Goal: Task Accomplishment & Management: Manage account settings

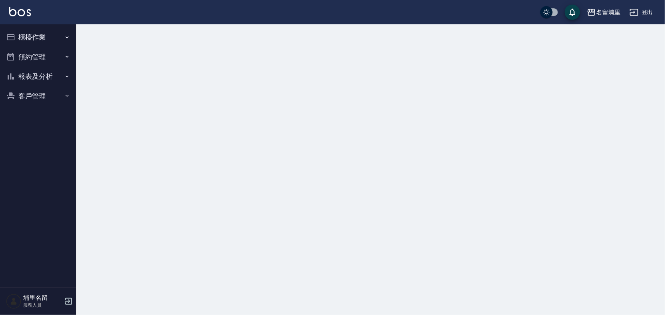
click at [58, 74] on button "報表及分析" at bounding box center [38, 77] width 70 height 20
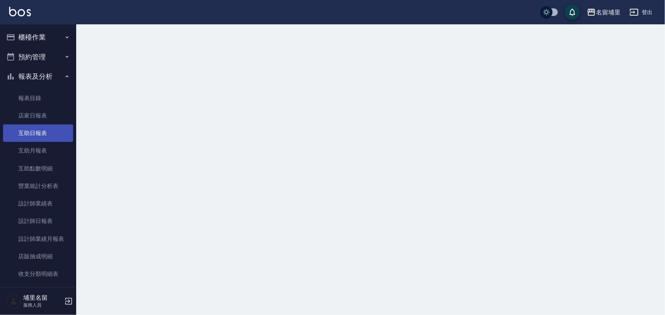
click at [69, 125] on link "互助日報表" at bounding box center [38, 134] width 70 height 18
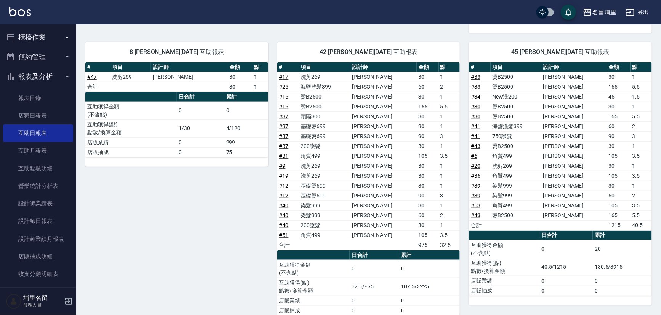
scroll to position [69, 0]
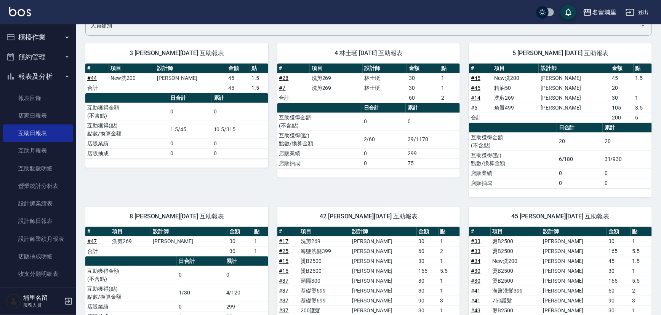
drag, startPoint x: 565, startPoint y: 61, endPoint x: 574, endPoint y: 62, distance: 8.5
drag, startPoint x: 574, startPoint y: 62, endPoint x: 617, endPoint y: 50, distance: 45.1
click at [617, 50] on span "5 [PERSON_NAME] [DATE] 互助報表" at bounding box center [560, 54] width 165 height 8
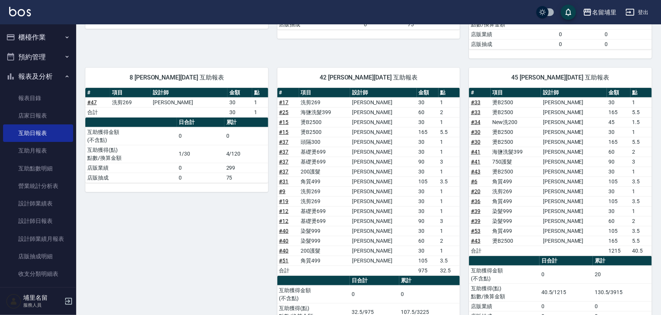
scroll to position [251, 0]
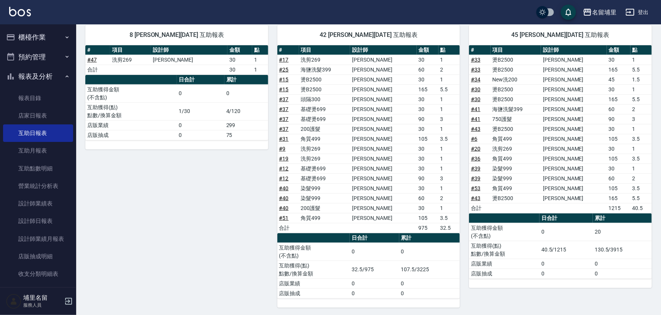
click at [11, 33] on icon "button" at bounding box center [10, 37] width 9 height 9
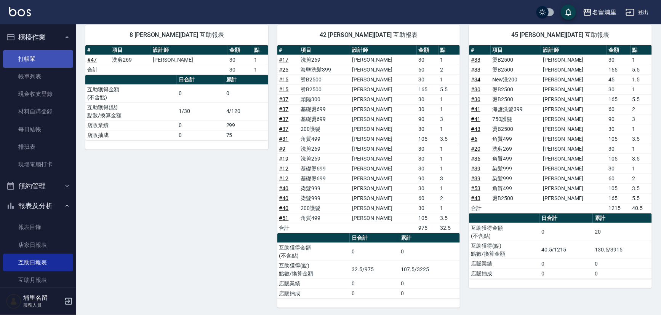
click at [27, 61] on link "打帳單" at bounding box center [38, 59] width 70 height 18
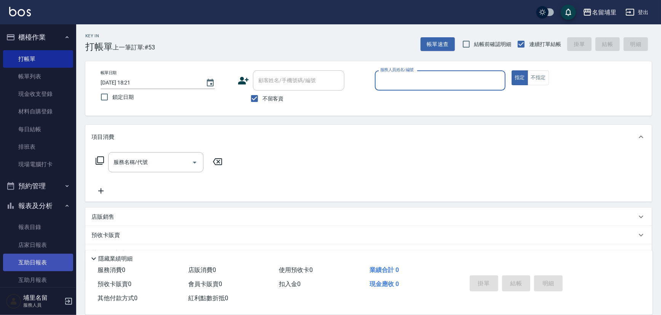
click at [43, 265] on link "互助日報表" at bounding box center [38, 263] width 70 height 18
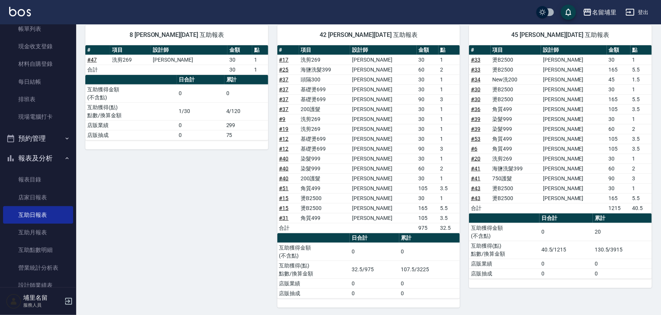
scroll to position [138, 0]
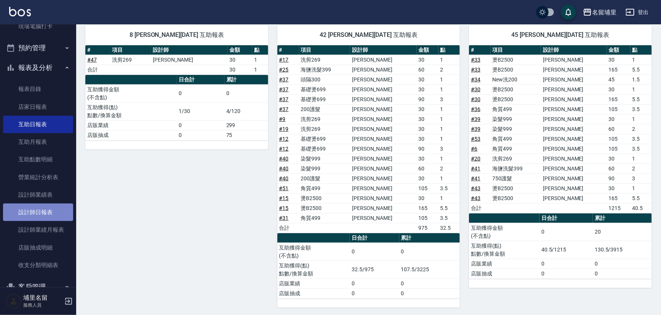
click at [42, 217] on link "設計師日報表" at bounding box center [38, 213] width 70 height 18
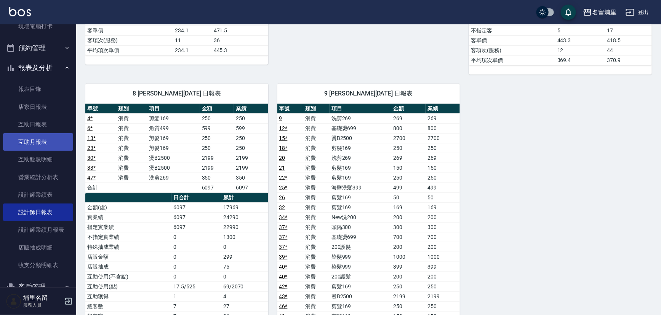
scroll to position [242, 0]
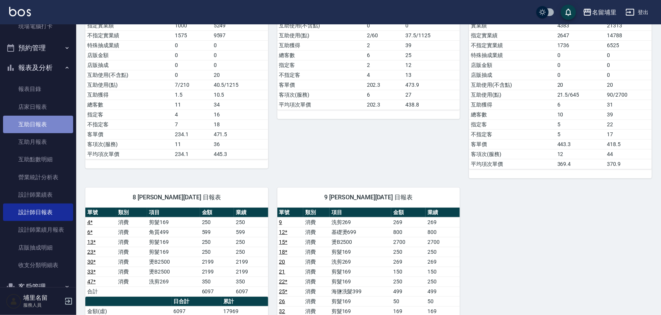
click at [42, 128] on link "互助日報表" at bounding box center [38, 125] width 70 height 18
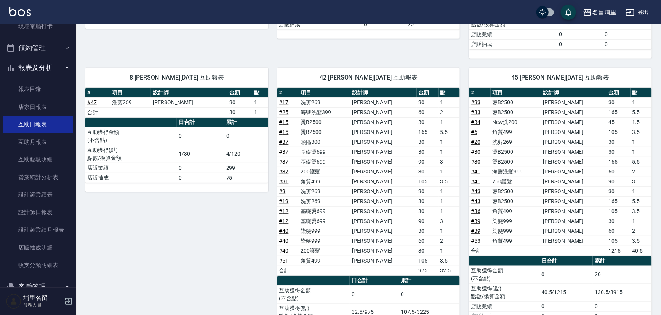
scroll to position [216, 0]
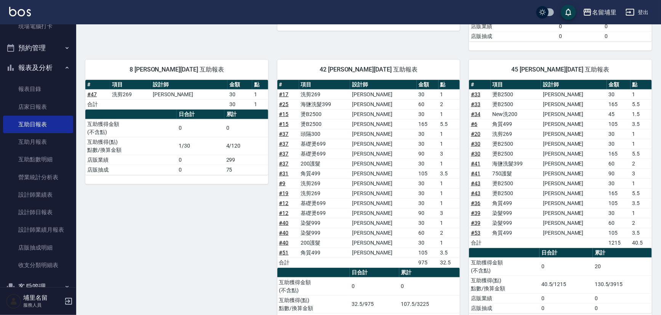
click at [473, 221] on link "# 39" at bounding box center [476, 223] width 10 height 6
drag, startPoint x: 557, startPoint y: 184, endPoint x: 584, endPoint y: 190, distance: 28.0
click at [584, 190] on tbody "# 33 燙B2500 [PERSON_NAME]30 1 # 33 燙B2500 [PERSON_NAME]165 5.5 # 34 New洗200 [PE…" at bounding box center [560, 169] width 183 height 158
click at [584, 190] on td "[PERSON_NAME]" at bounding box center [574, 194] width 66 height 10
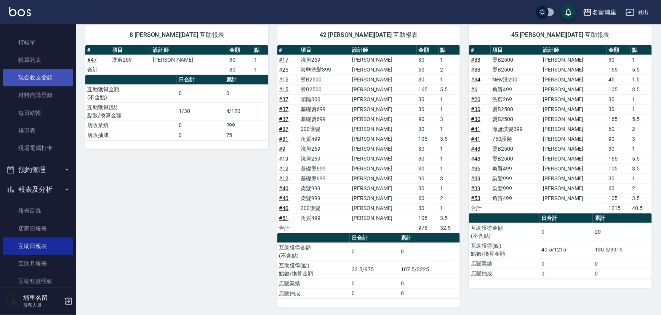
scroll to position [0, 0]
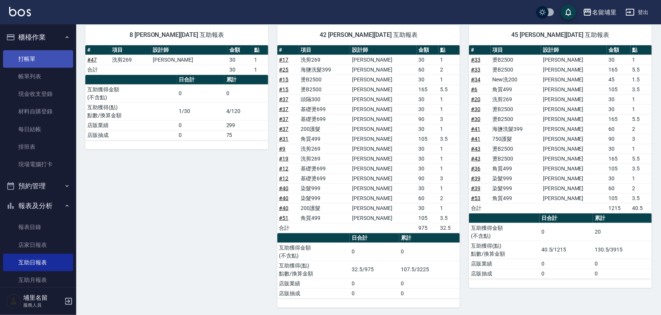
click at [38, 61] on link "打帳單" at bounding box center [38, 59] width 70 height 18
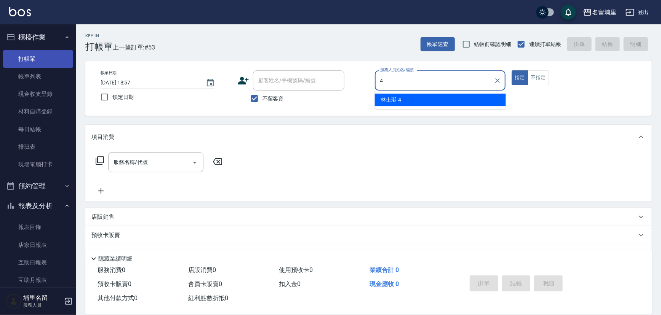
type input "林士珽-4"
type button "true"
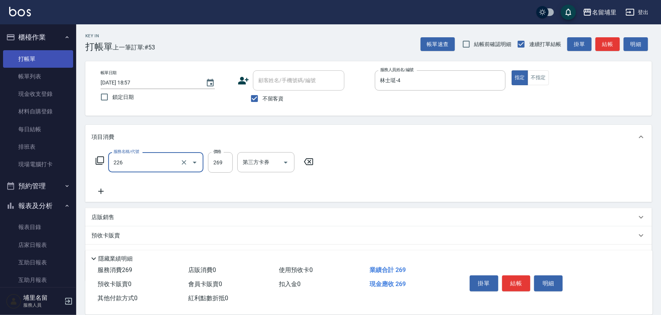
type input "洗剪269(226)"
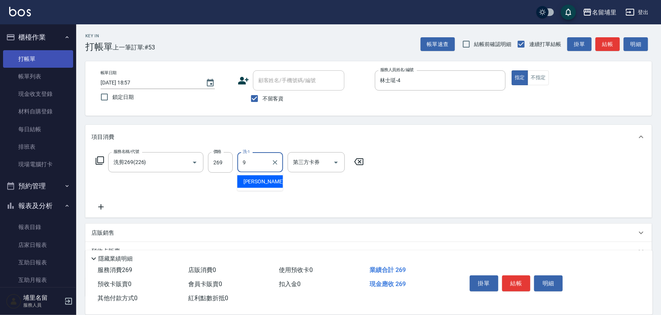
type input "[PERSON_NAME]-9"
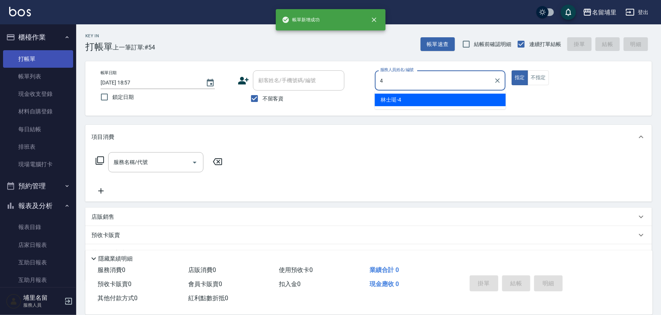
type input "林士珽-4"
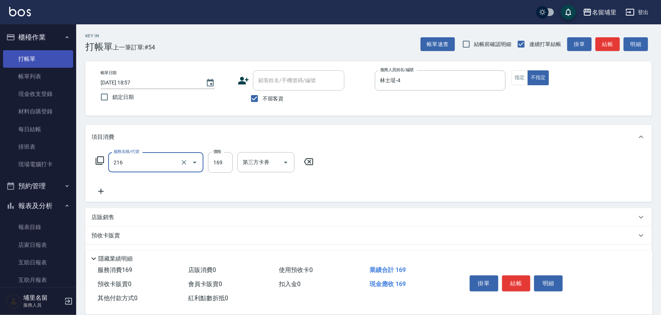
type input "剪髮169(216)"
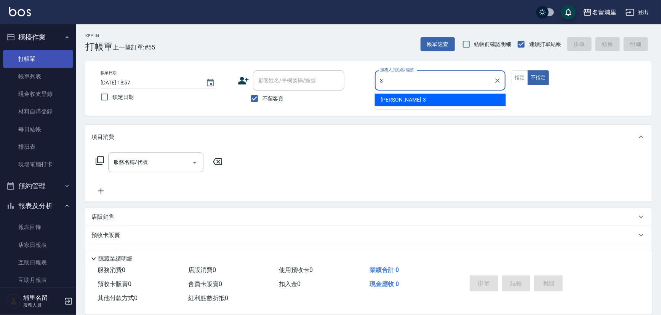
type input "[PERSON_NAME]-3"
type button "false"
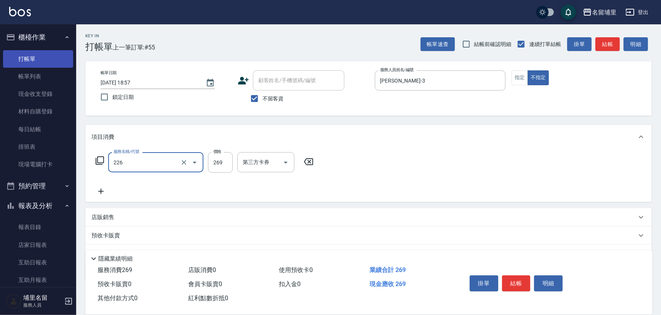
type input "洗剪269(226)"
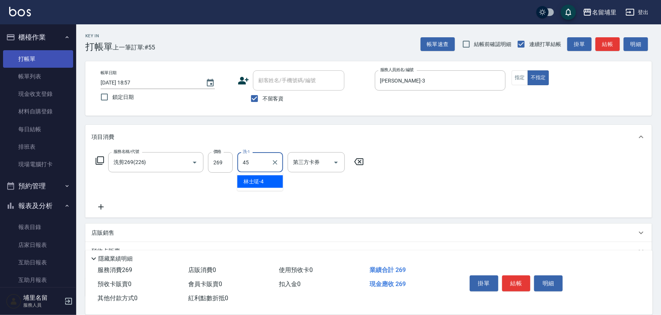
type input "[PERSON_NAME]-45"
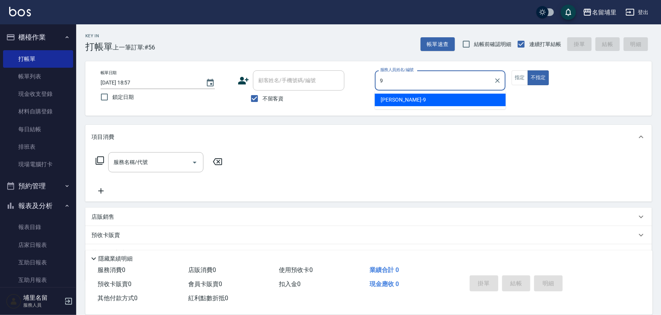
type input "[PERSON_NAME]-9"
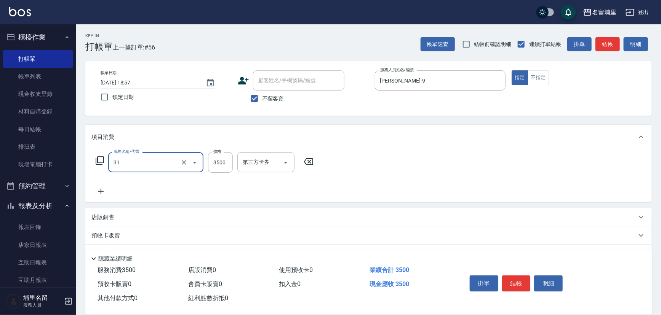
type input "燙A3500(31)"
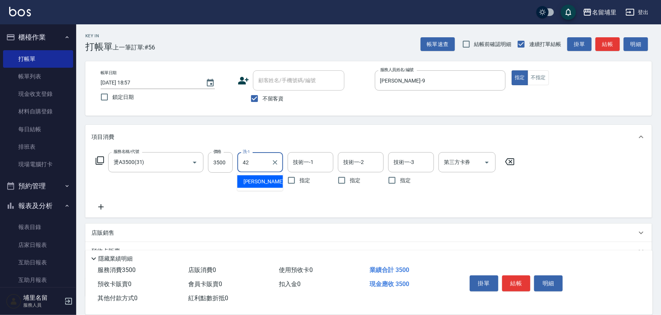
type input "[PERSON_NAME]-42"
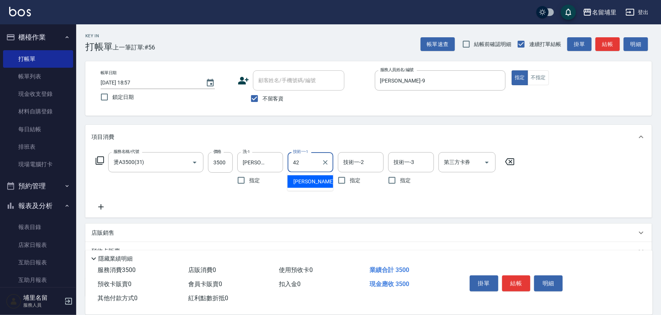
type input "[PERSON_NAME]-42"
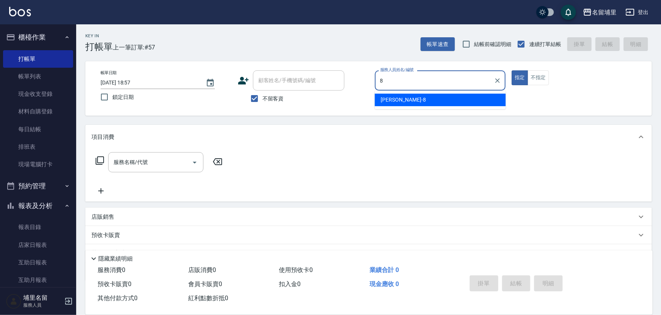
type input "[PERSON_NAME]-8"
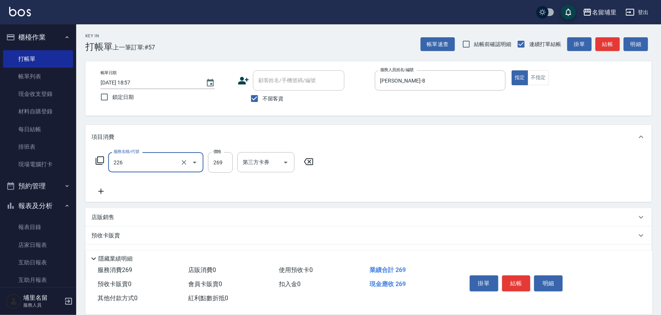
type input "洗剪269(226)"
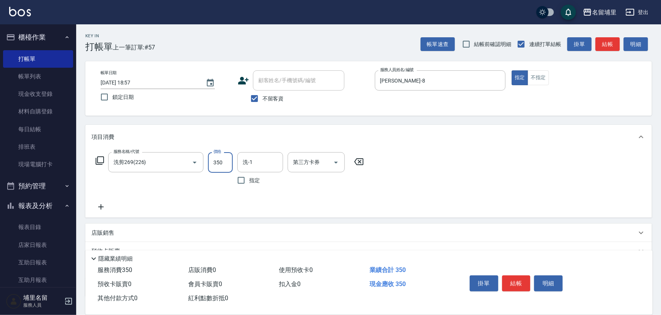
type input "350"
type input "[PERSON_NAME]-45"
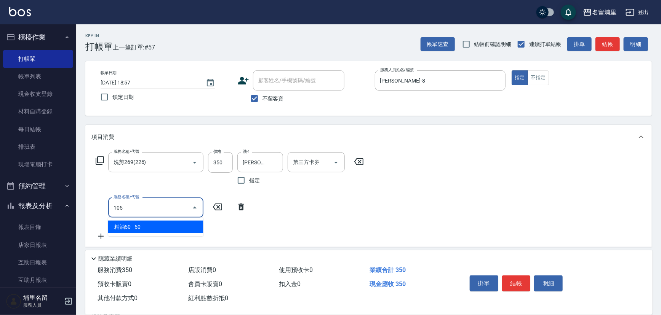
type input "精油50(105)"
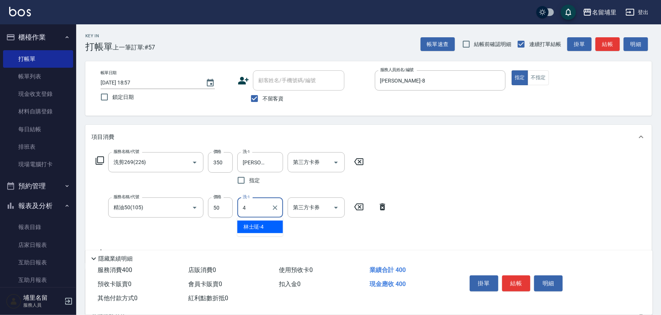
type input "林士珽-4"
click at [276, 208] on icon "Clear" at bounding box center [275, 208] width 8 height 8
type input "[PERSON_NAME]-45"
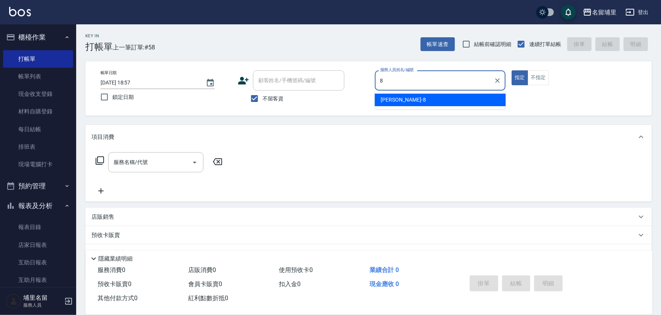
type input "[PERSON_NAME]-8"
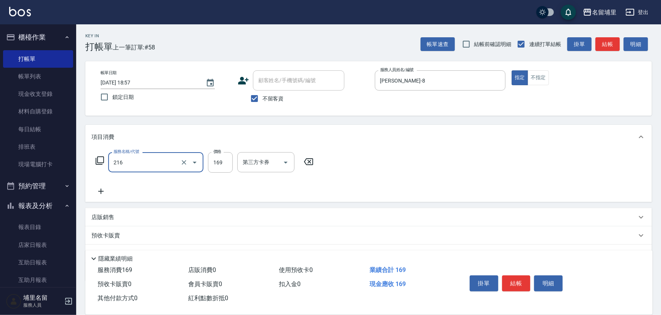
type input "剪髮169(216)"
type input "250"
click at [287, 162] on icon "Open" at bounding box center [285, 162] width 9 height 9
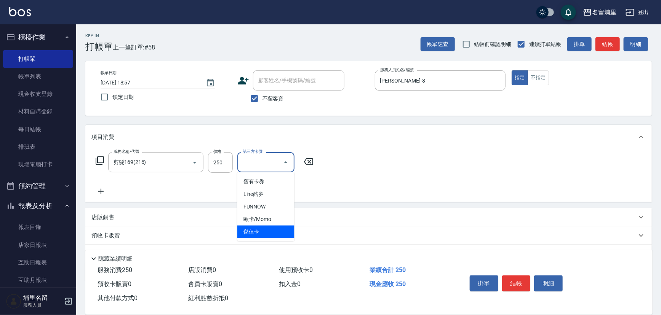
click at [270, 240] on ul "舊有卡券 Line酷券 FUNNOW 歐卡/Momo 儲值卡" at bounding box center [265, 207] width 57 height 69
click at [274, 232] on span "儲值卡" at bounding box center [265, 232] width 57 height 13
type input "儲值卡"
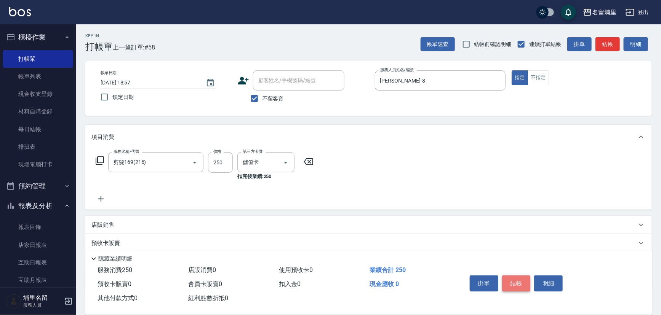
click at [507, 278] on button "結帳" at bounding box center [516, 284] width 29 height 16
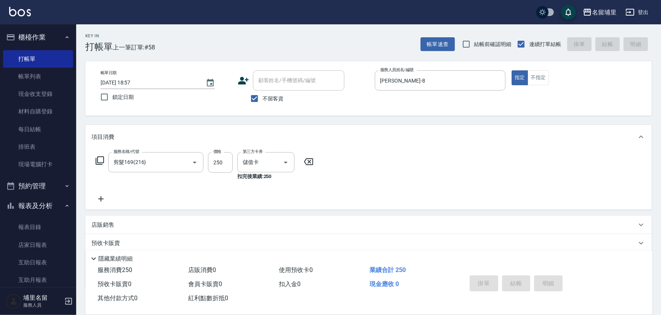
type input "[DATE] 18:58"
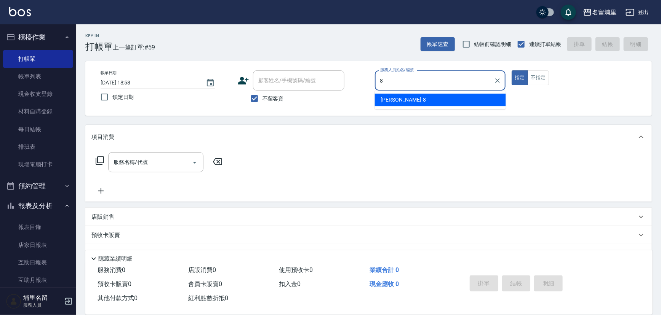
type input "[PERSON_NAME]-8"
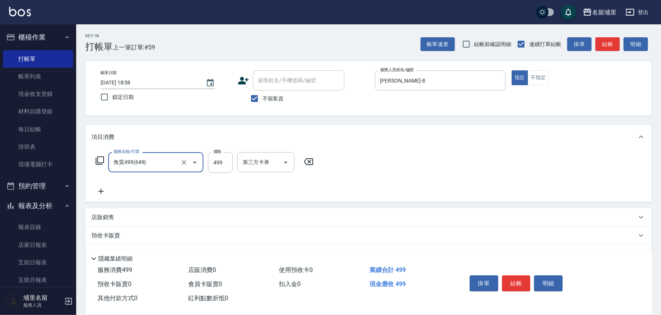
type input "角質499(649)"
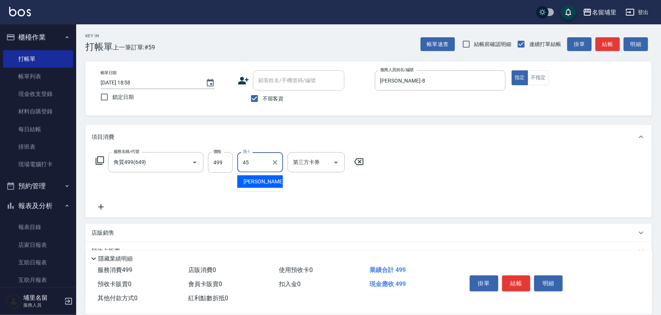
type input "[PERSON_NAME]-45"
drag, startPoint x: 337, startPoint y: 160, endPoint x: 337, endPoint y: 169, distance: 9.1
click at [337, 161] on icon "Open" at bounding box center [335, 162] width 9 height 9
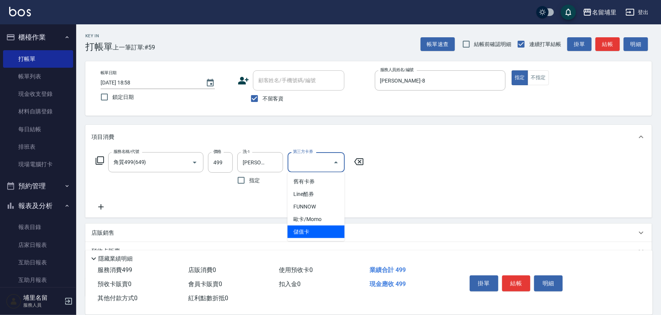
drag, startPoint x: 325, startPoint y: 230, endPoint x: 438, endPoint y: 244, distance: 113.6
click at [327, 229] on span "儲值卡" at bounding box center [316, 232] width 57 height 13
type input "儲值卡"
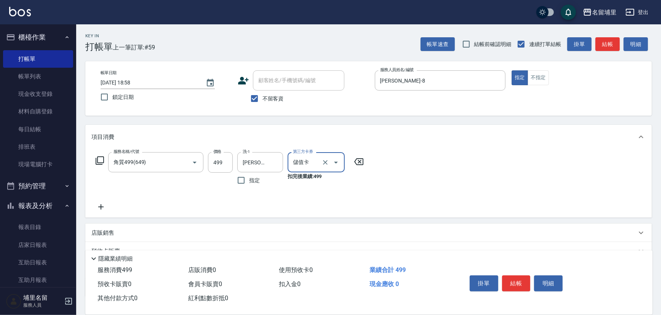
click at [513, 277] on button "結帳" at bounding box center [516, 284] width 29 height 16
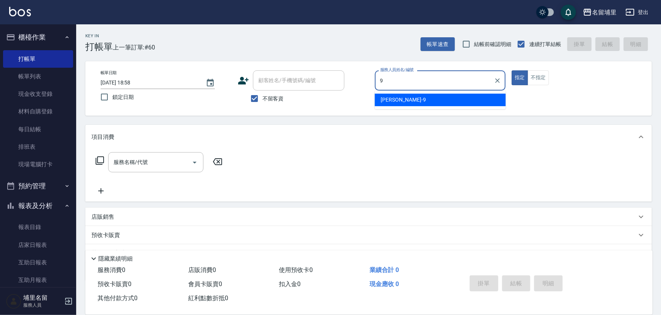
type input "[PERSON_NAME]-9"
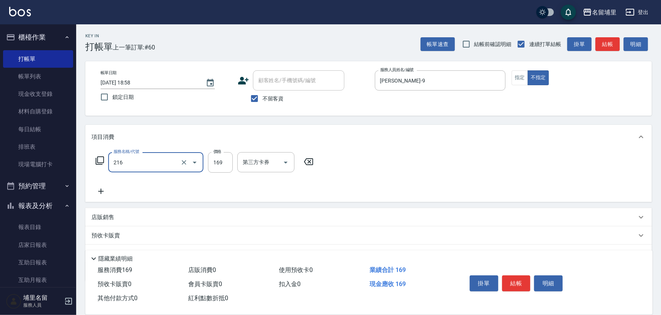
type input "剪髮169(216)"
click at [286, 162] on icon "Open" at bounding box center [286, 163] width 4 height 2
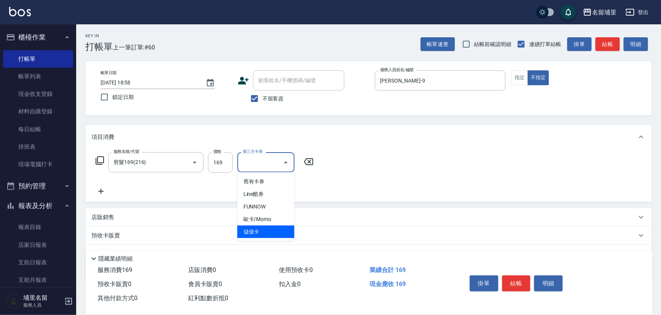
click at [278, 226] on span "儲值卡" at bounding box center [265, 232] width 57 height 13
type input "儲值卡"
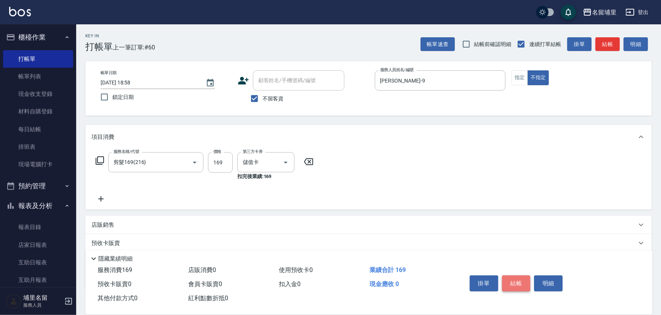
click at [521, 285] on button "結帳" at bounding box center [516, 284] width 29 height 16
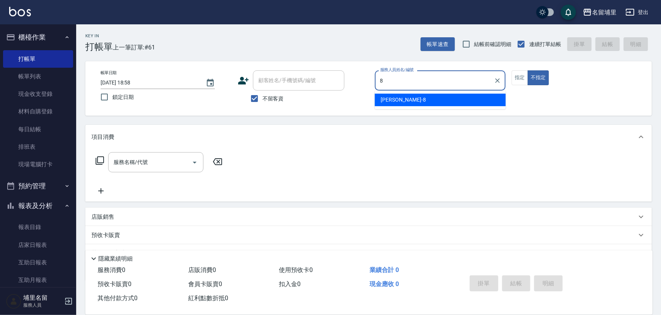
type input "[PERSON_NAME]-8"
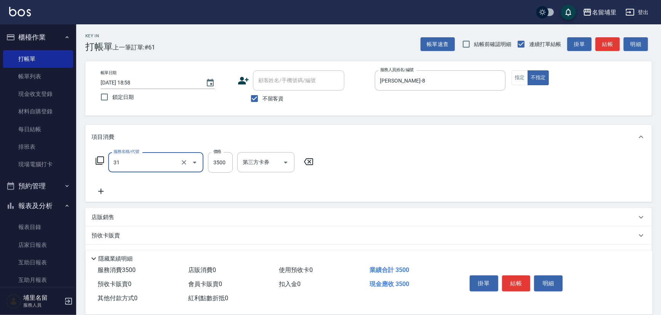
type input "燙A3500(31)"
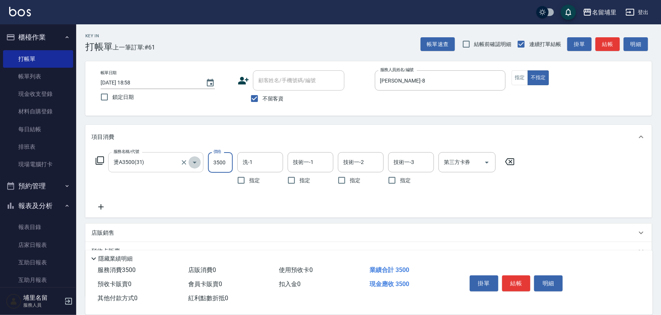
click at [190, 164] on icon "Open" at bounding box center [194, 162] width 9 height 9
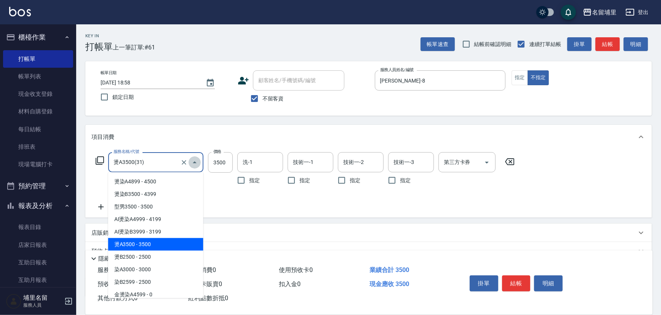
click at [190, 164] on button "Close" at bounding box center [195, 163] width 12 height 12
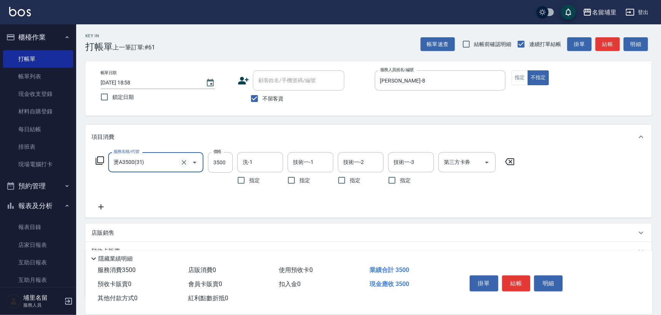
click at [180, 164] on icon "Clear" at bounding box center [184, 163] width 8 height 8
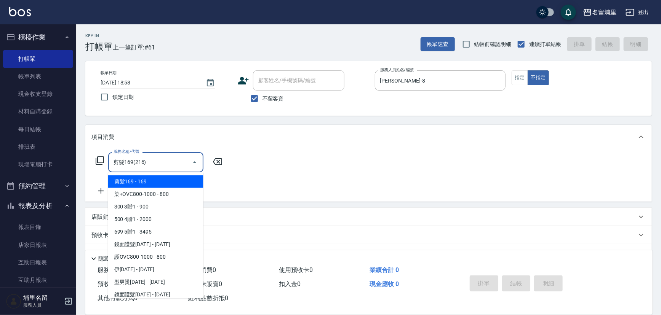
type input "剪髮169(216)"
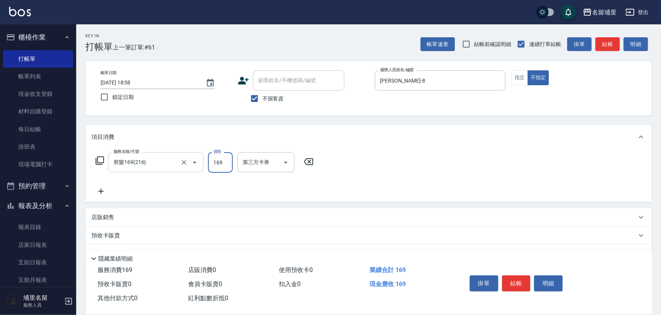
click at [180, 164] on icon "Clear" at bounding box center [184, 163] width 8 height 8
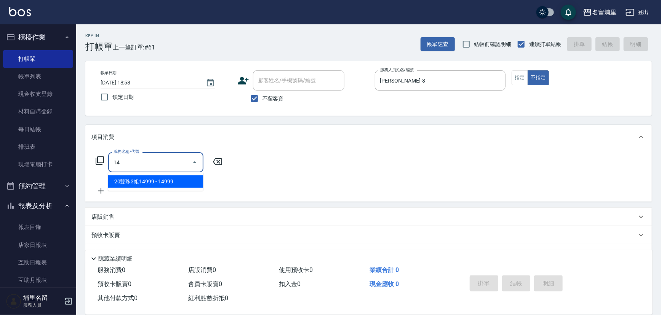
type input "1"
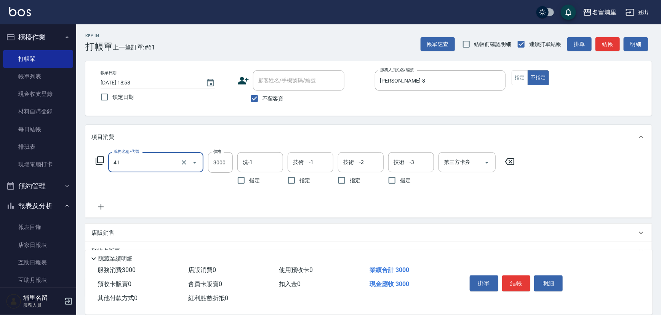
type input "染A3000(41)"
type input "3099"
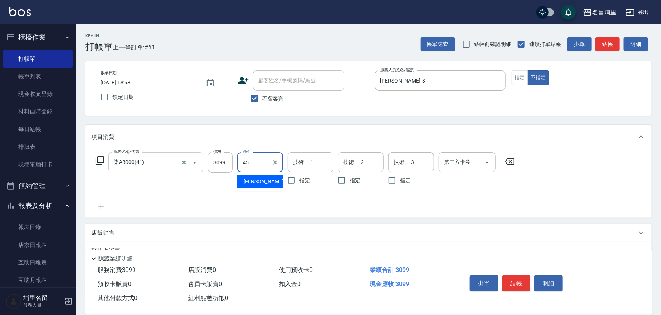
type input "[PERSON_NAME]-45"
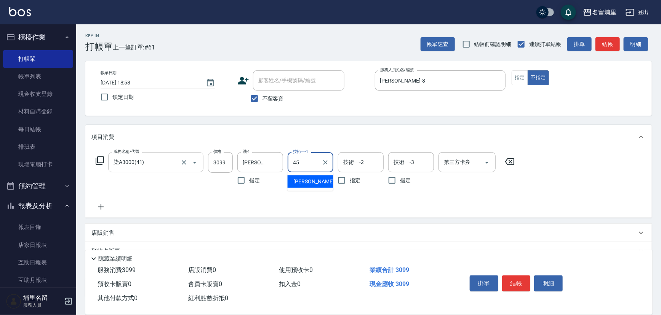
type input "[PERSON_NAME]-45"
click at [490, 165] on icon "Open" at bounding box center [486, 162] width 9 height 9
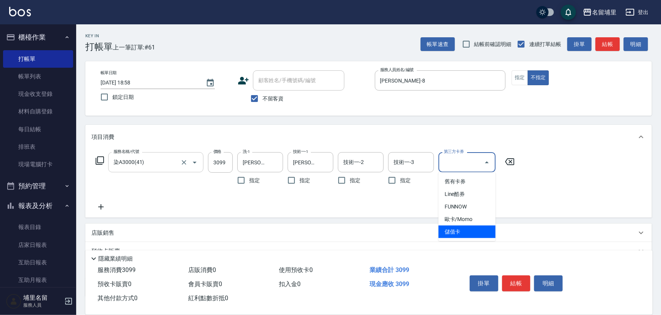
drag, startPoint x: 472, startPoint y: 235, endPoint x: 503, endPoint y: 249, distance: 33.7
click at [472, 235] on span "儲值卡" at bounding box center [466, 232] width 57 height 13
type input "儲值卡"
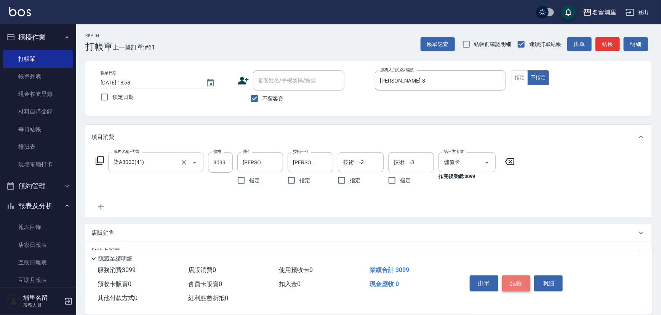
click at [523, 283] on button "結帳" at bounding box center [516, 284] width 29 height 16
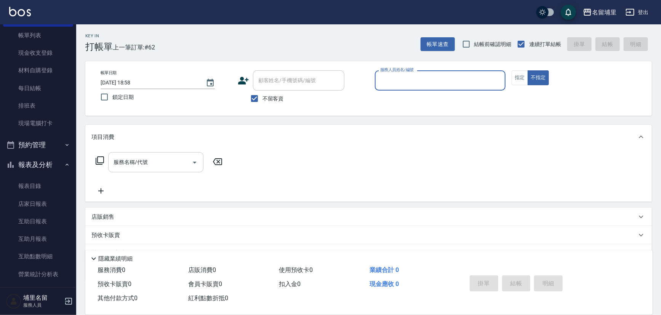
scroll to position [104, 0]
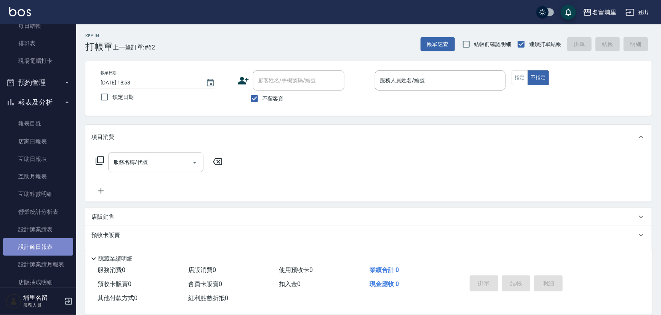
click at [50, 247] on link "設計師日報表" at bounding box center [38, 247] width 70 height 18
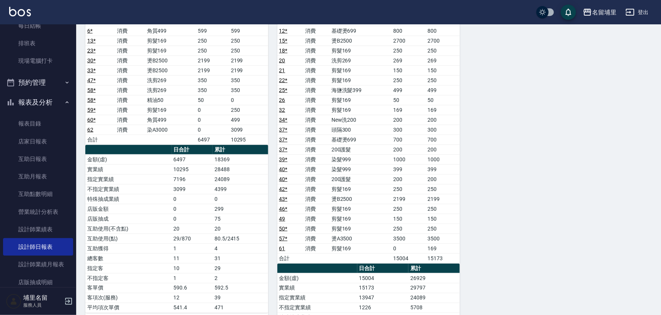
scroll to position [450, 0]
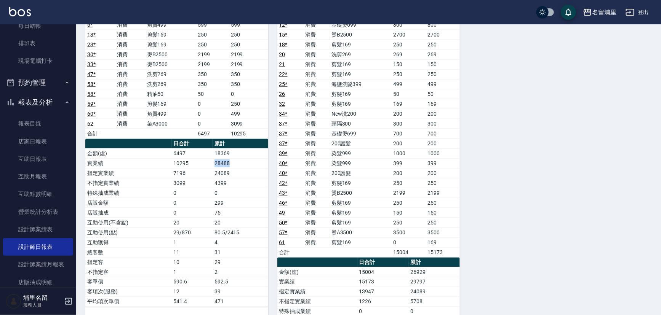
drag, startPoint x: 249, startPoint y: 164, endPoint x: 203, endPoint y: 156, distance: 46.0
click at [203, 158] on tr "實業績 10295 28488" at bounding box center [176, 163] width 183 height 10
click at [203, 158] on td "10295" at bounding box center [192, 163] width 41 height 10
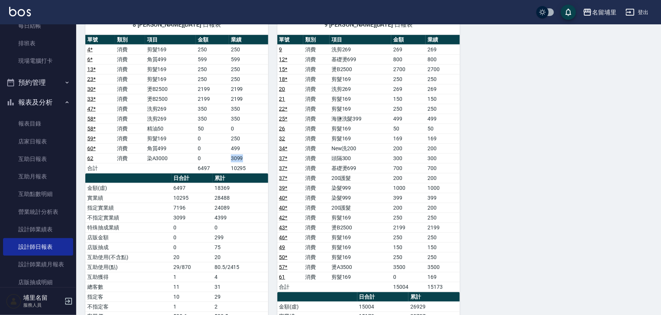
drag, startPoint x: 252, startPoint y: 160, endPoint x: 217, endPoint y: 154, distance: 35.1
click at [217, 154] on tr "62 消費 染A3000 0 3099" at bounding box center [176, 158] width 183 height 10
click at [289, 146] on td "34 *" at bounding box center [290, 149] width 26 height 10
click at [43, 144] on link "店家日報表" at bounding box center [38, 142] width 70 height 18
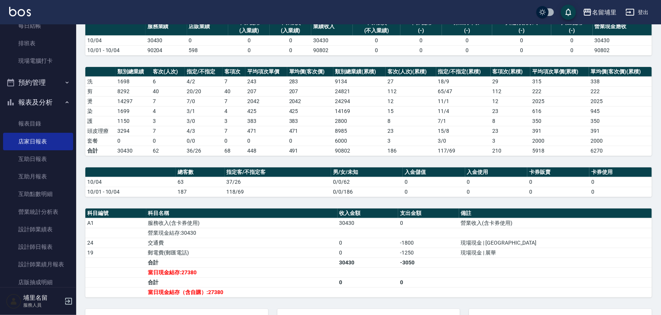
scroll to position [69, 0]
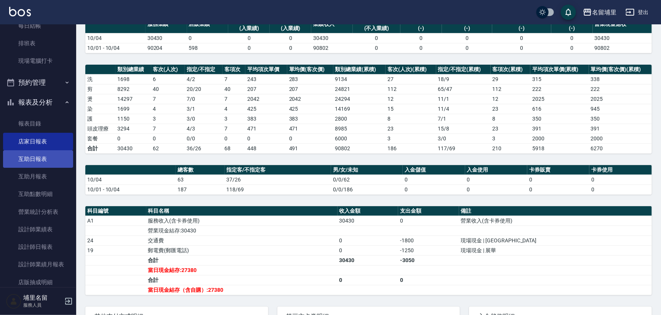
click at [39, 161] on link "互助日報表" at bounding box center [38, 159] width 70 height 18
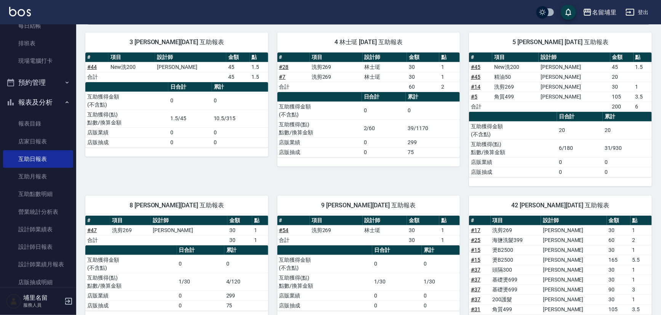
scroll to position [34, 0]
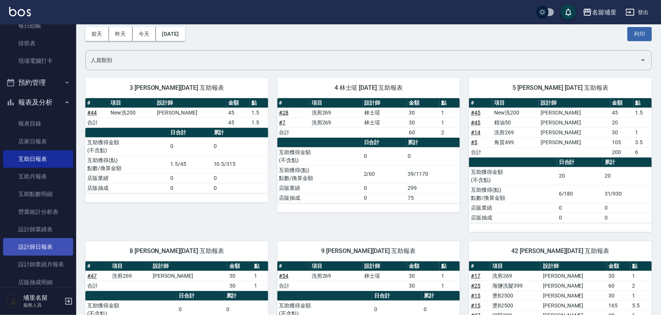
click at [37, 248] on link "設計師日報表" at bounding box center [38, 247] width 70 height 18
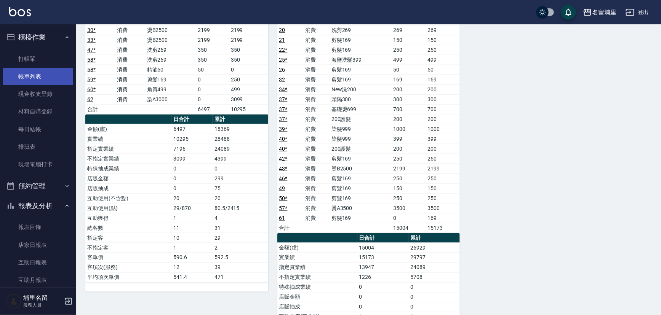
scroll to position [415, 0]
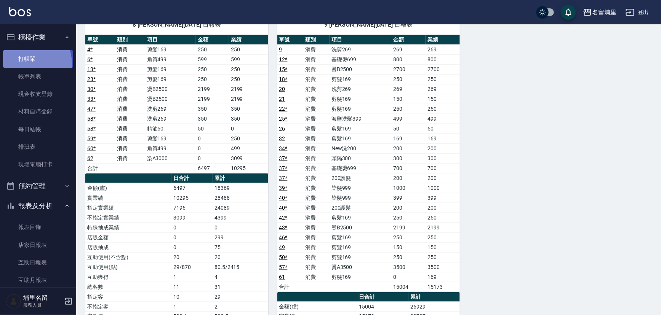
click at [26, 64] on link "打帳單" at bounding box center [38, 59] width 70 height 18
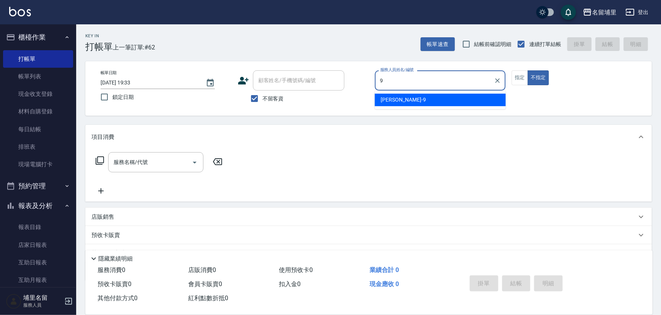
type input "[PERSON_NAME]-9"
type button "false"
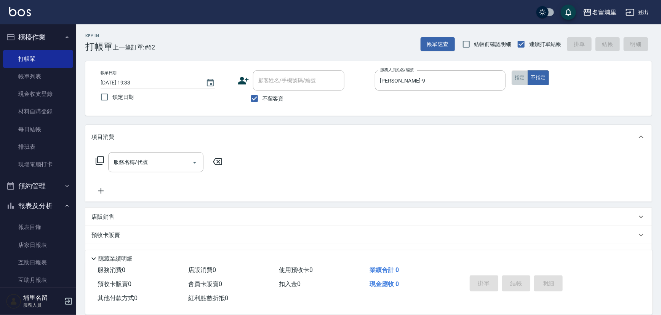
drag, startPoint x: 516, startPoint y: 83, endPoint x: 302, endPoint y: 151, distance: 224.0
click at [515, 83] on button "指定" at bounding box center [519, 77] width 16 height 15
click at [142, 169] on input "服務名稱/代號" at bounding box center [150, 162] width 77 height 13
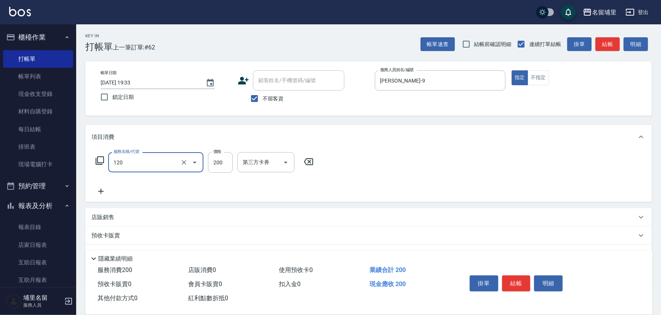
type input "New洗200(120)"
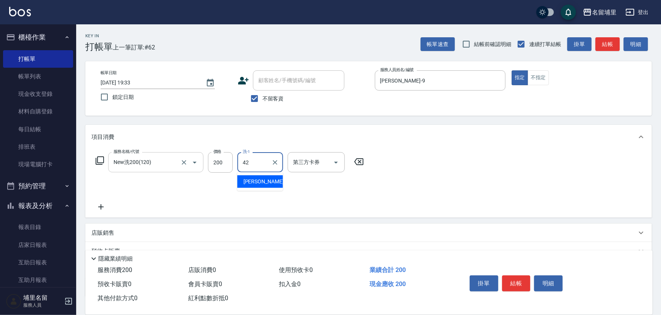
type input "[PERSON_NAME]-42"
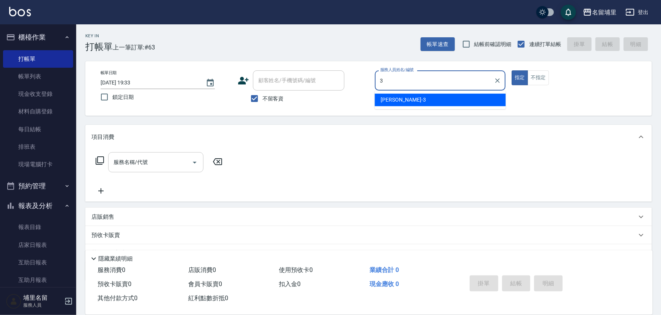
type input "[PERSON_NAME]-3"
type button "true"
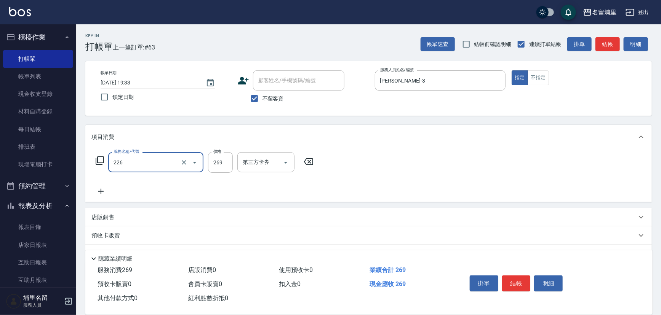
type input "洗剪269(226)"
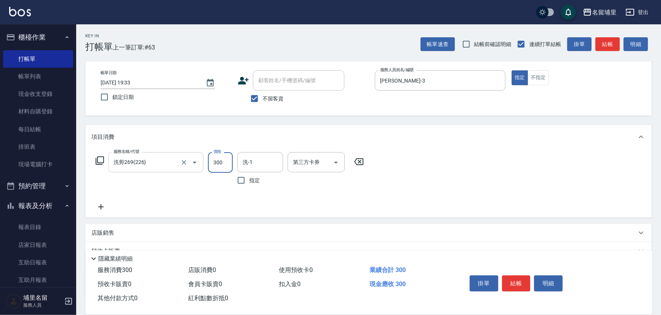
type input "300"
type input "[PERSON_NAME]-3"
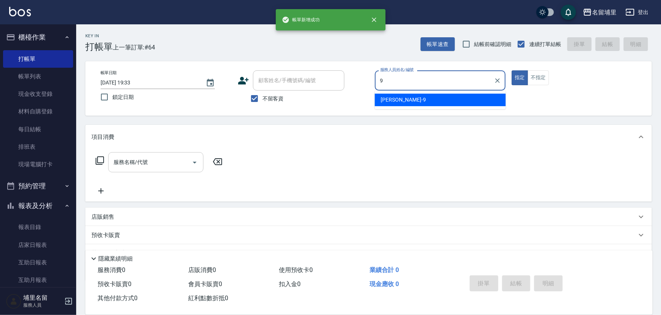
type input "[PERSON_NAME]-9"
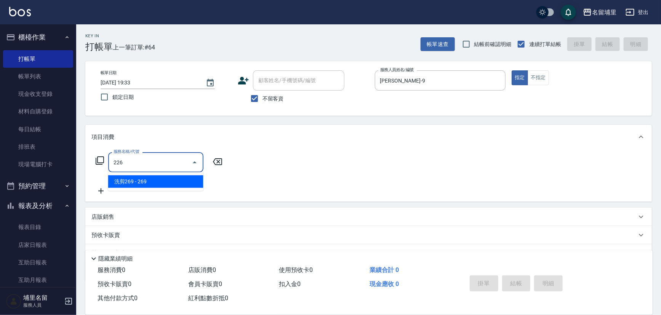
type input "洗剪269(226)"
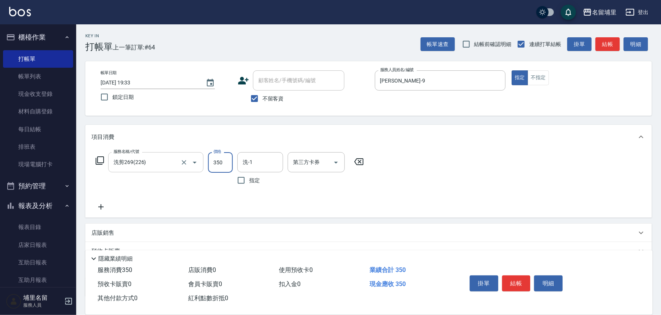
type input "350"
type input "[PERSON_NAME]-45"
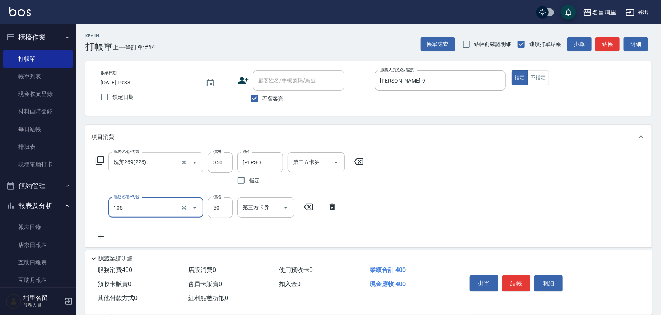
type input "精油50(105)"
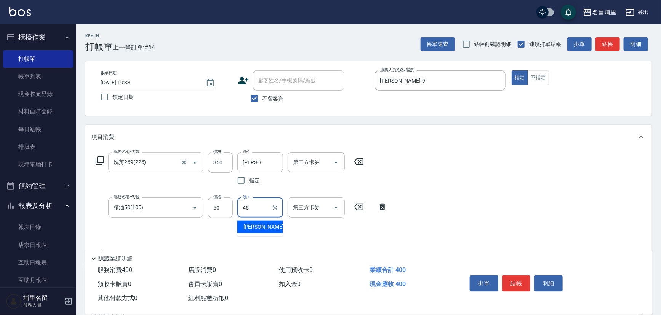
type input "[PERSON_NAME]-45"
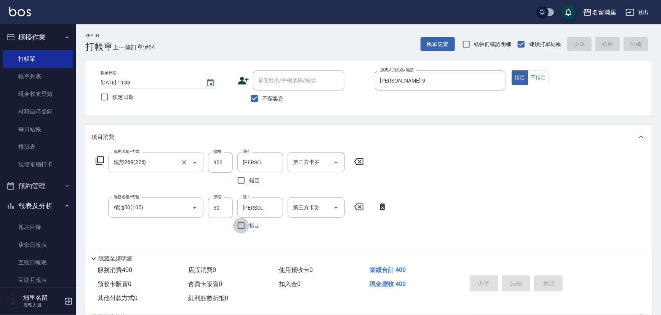
type input "[DATE] 19:34"
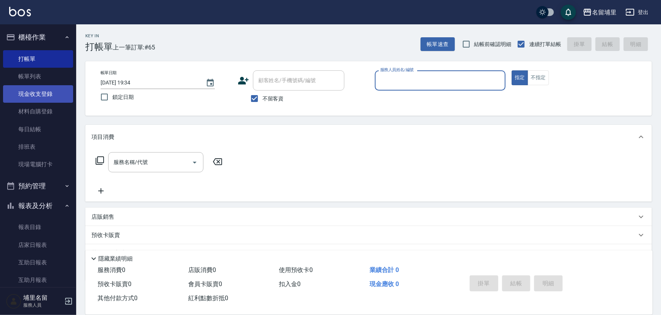
click at [48, 93] on link "現金收支登錄" at bounding box center [38, 94] width 70 height 18
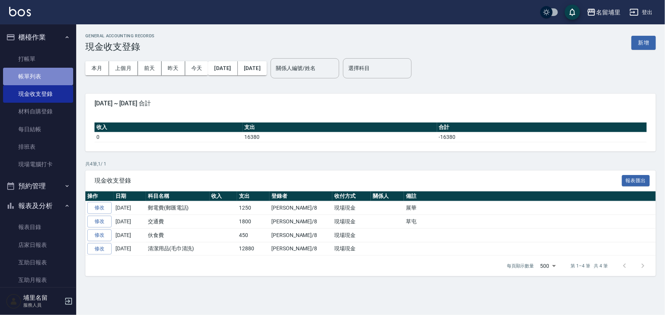
click at [40, 83] on link "帳單列表" at bounding box center [38, 77] width 70 height 18
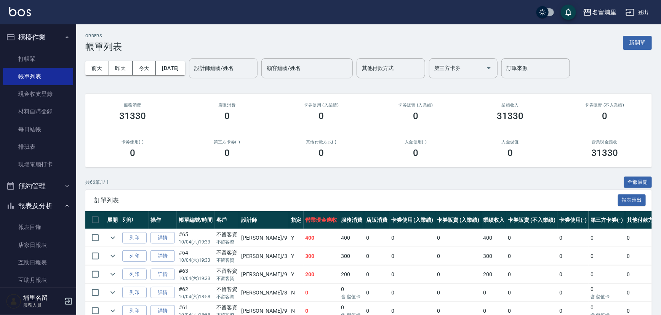
click at [224, 75] on input "設計師編號/姓名" at bounding box center [223, 68] width 62 height 13
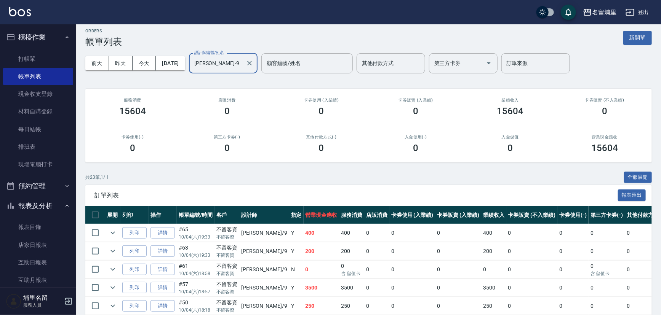
scroll to position [69, 0]
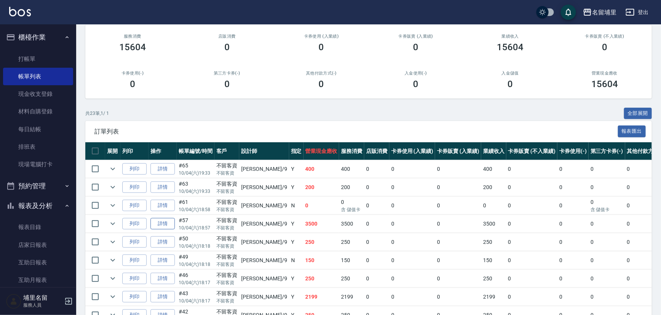
type input "[PERSON_NAME]-9"
click at [169, 218] on link "詳情" at bounding box center [162, 224] width 24 height 12
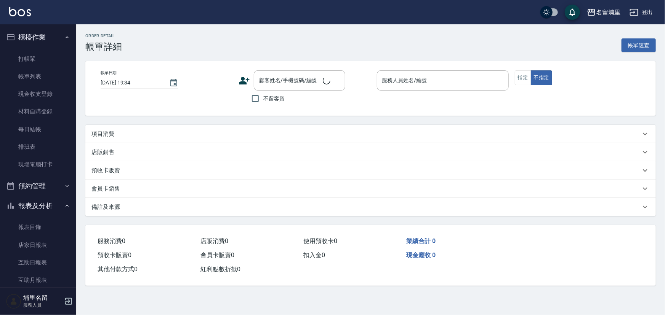
type input "[DATE] 18:57"
checkbox input "true"
type input "[PERSON_NAME]-9"
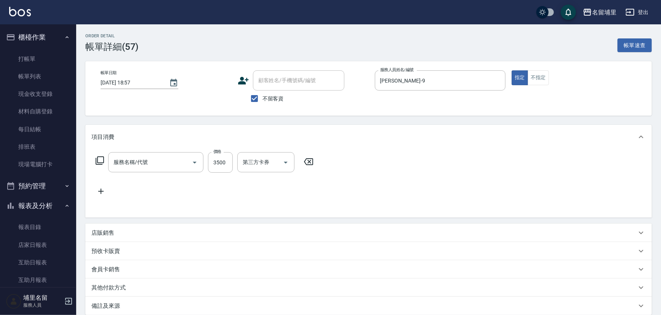
type input "燙A3500(31)"
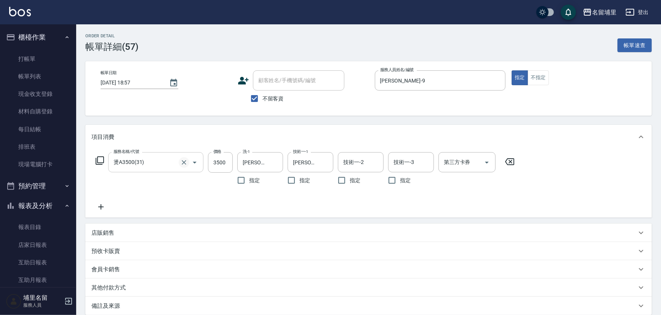
click at [187, 164] on icon "Clear" at bounding box center [184, 163] width 8 height 8
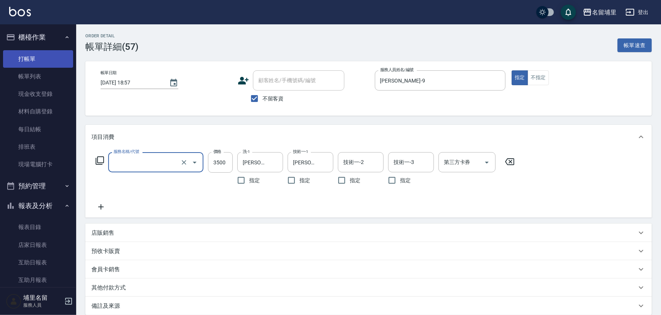
type input "燙A3500(31)"
drag, startPoint x: 30, startPoint y: 57, endPoint x: 34, endPoint y: 54, distance: 4.3
click at [30, 57] on link "打帳單" at bounding box center [38, 59] width 70 height 18
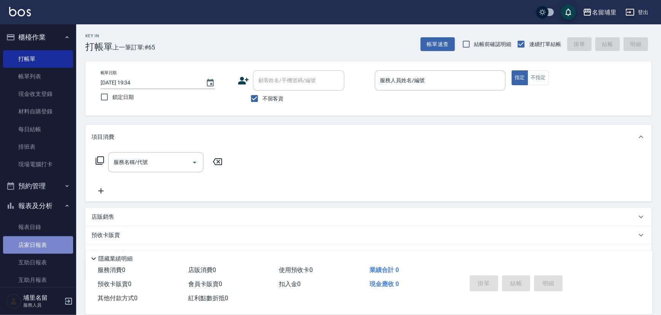
click at [40, 241] on link "店家日報表" at bounding box center [38, 246] width 70 height 18
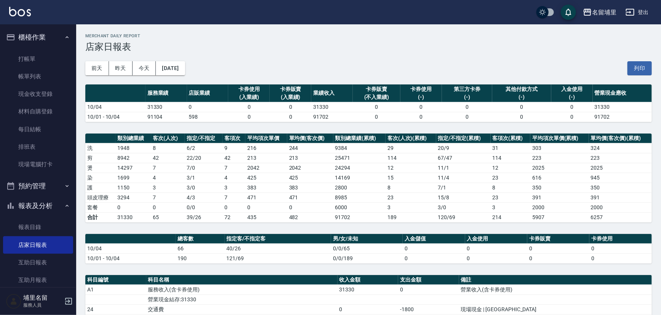
scroll to position [104, 0]
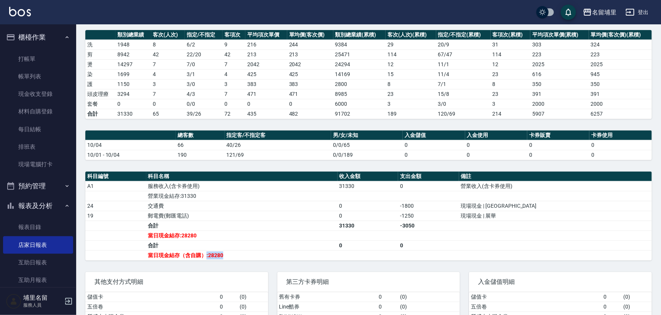
drag, startPoint x: 211, startPoint y: 254, endPoint x: 241, endPoint y: 253, distance: 30.1
click at [241, 253] on td "當日現金結存（含自購）:28280" at bounding box center [241, 256] width 191 height 10
click at [337, 163] on div "名留埔里 [DATE] 店家日報表 列印時間： [DATE][PHONE_NUMBER]:34 Merchant Daily Report 店家日報表 [DA…" at bounding box center [368, 141] width 585 height 440
click at [47, 135] on link "每日結帳" at bounding box center [38, 130] width 70 height 18
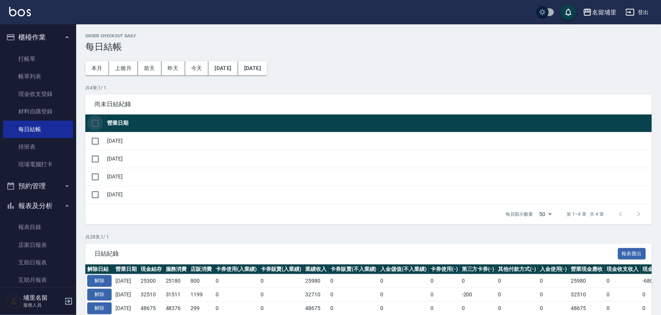
click at [93, 125] on input "checkbox" at bounding box center [95, 123] width 16 height 16
checkbox input "true"
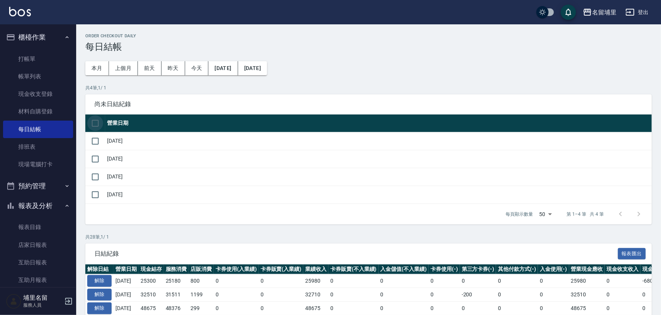
checkbox input "true"
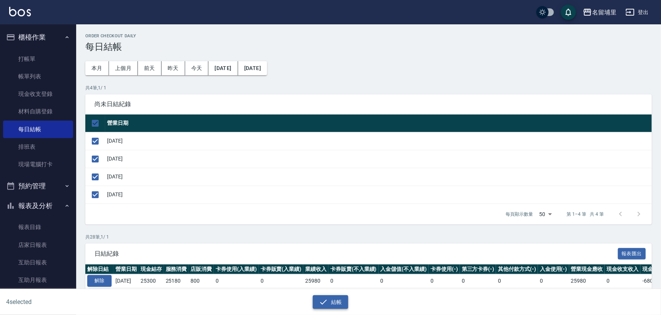
click at [342, 304] on button "結帳" at bounding box center [330, 303] width 35 height 14
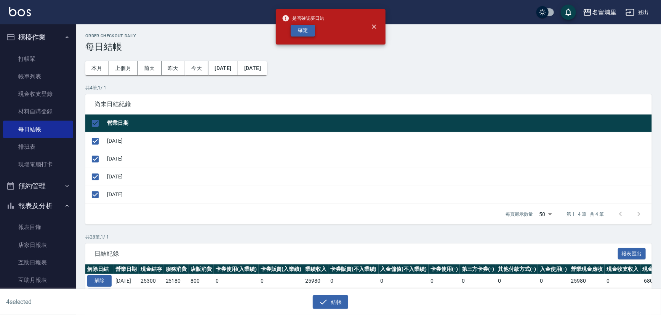
click at [305, 33] on button "確定" at bounding box center [303, 31] width 24 height 12
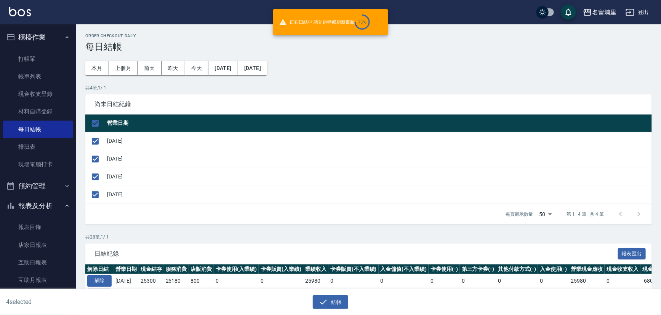
checkbox input "false"
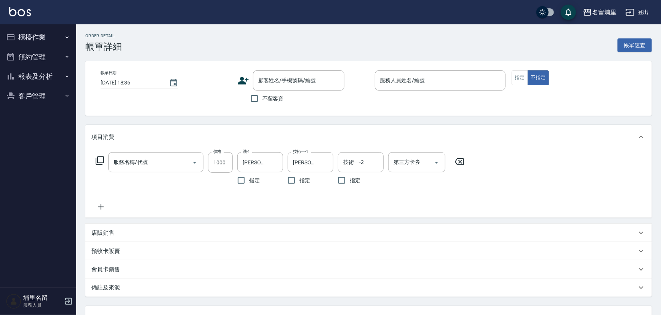
type input "[DATE] 18:16"
checkbox input "true"
type input "[PERSON_NAME]-9"
type input "染髮999(499)"
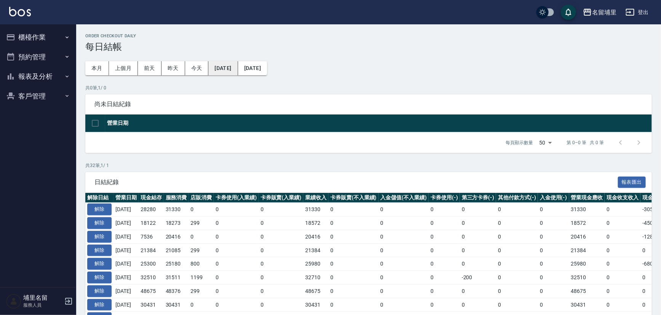
click at [238, 67] on button "[DATE]" at bounding box center [222, 68] width 29 height 14
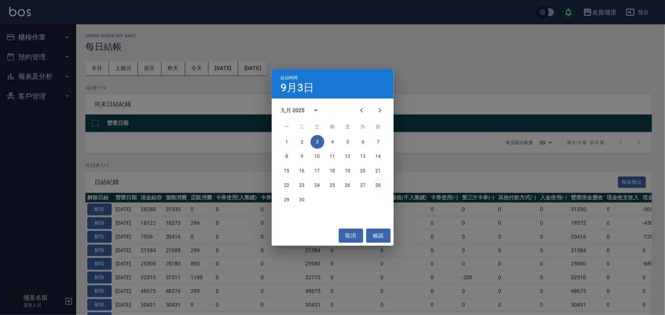
click at [378, 187] on button "28" at bounding box center [378, 186] width 14 height 14
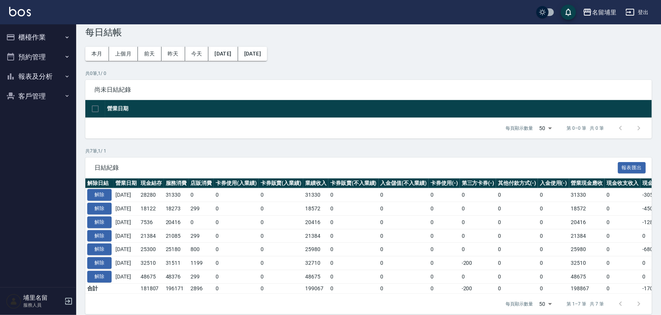
scroll to position [27, 0]
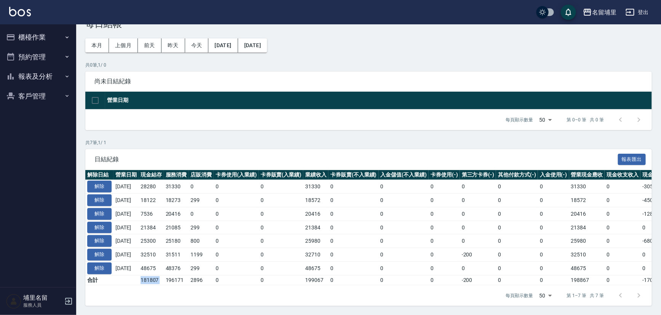
drag, startPoint x: 142, startPoint y: 276, endPoint x: 173, endPoint y: 275, distance: 30.5
click at [173, 275] on tr "合計 181807 196171 2896 0 0 199067 0 0 0 -200 0 0 198867 0 -17060 0" at bounding box center [429, 280] width 688 height 10
click at [173, 275] on td "196171" at bounding box center [176, 280] width 25 height 10
click at [40, 78] on button "報表及分析" at bounding box center [38, 77] width 70 height 20
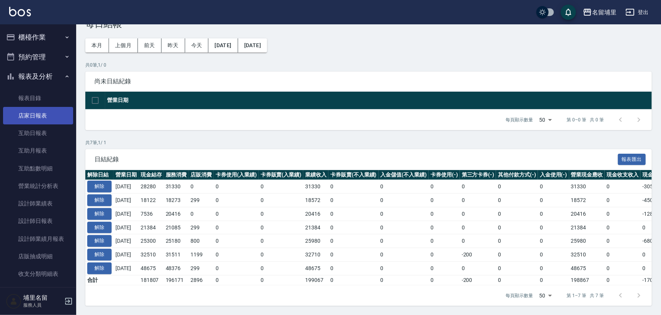
scroll to position [0, 0]
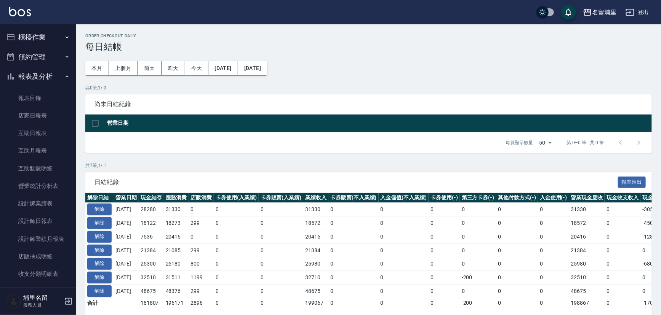
click at [50, 43] on button "櫃檯作業" at bounding box center [38, 37] width 70 height 20
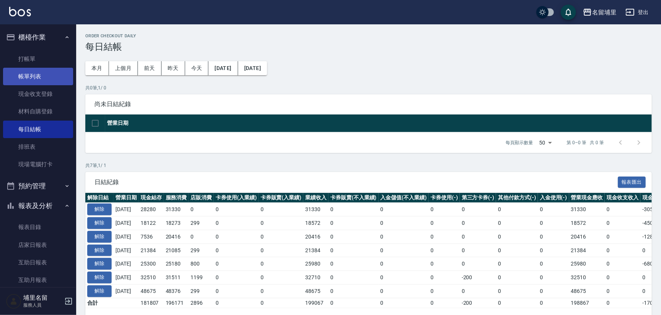
click at [54, 75] on link "帳單列表" at bounding box center [38, 77] width 70 height 18
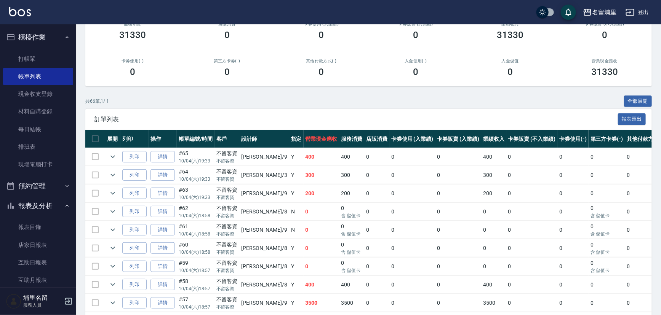
scroll to position [34, 0]
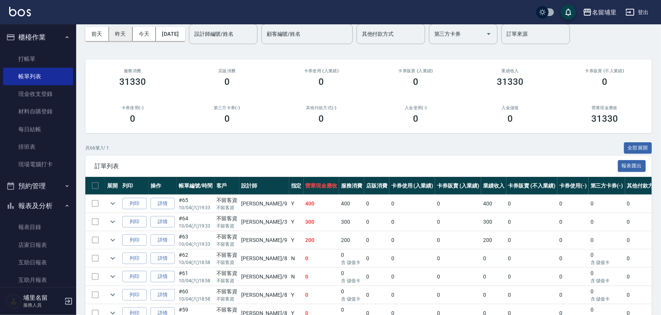
click at [125, 35] on button "昨天" at bounding box center [121, 34] width 24 height 14
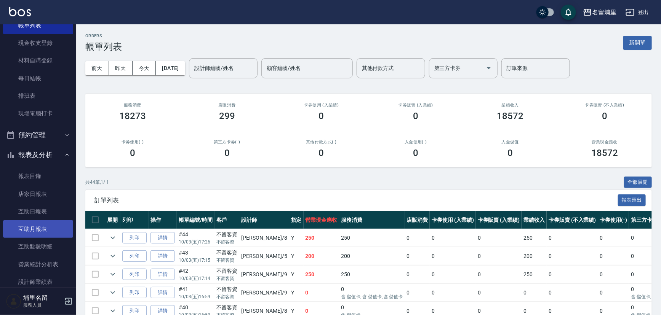
scroll to position [69, 0]
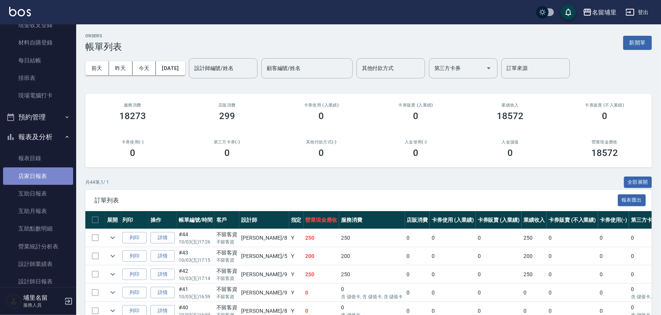
drag, startPoint x: 42, startPoint y: 180, endPoint x: 50, endPoint y: 170, distance: 13.2
click at [42, 179] on link "店家日報表" at bounding box center [38, 177] width 70 height 18
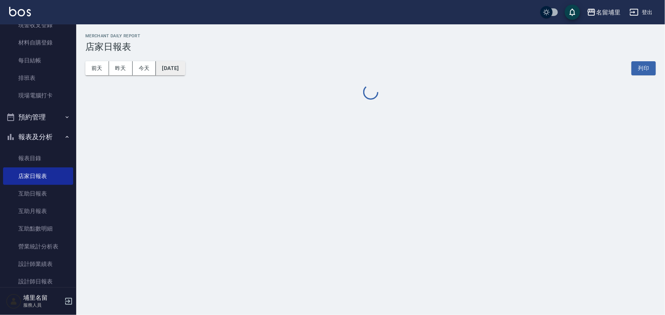
click at [185, 72] on button "[DATE]" at bounding box center [170, 68] width 29 height 14
click at [185, 67] on button "[DATE]" at bounding box center [170, 68] width 29 height 14
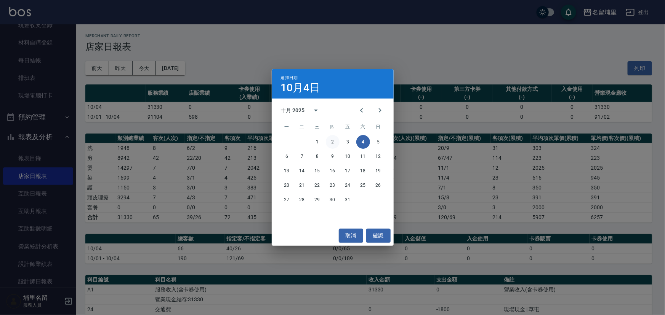
click at [335, 143] on button "2" at bounding box center [333, 142] width 14 height 14
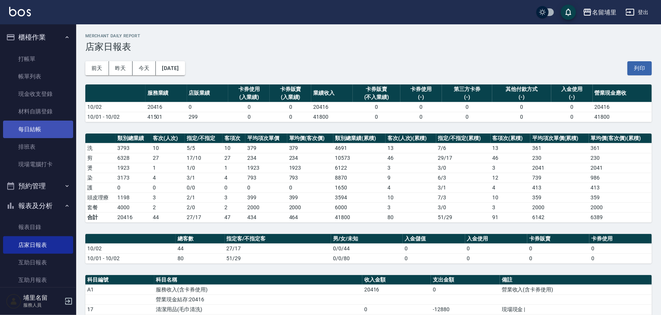
click at [48, 133] on link "每日結帳" at bounding box center [38, 130] width 70 height 18
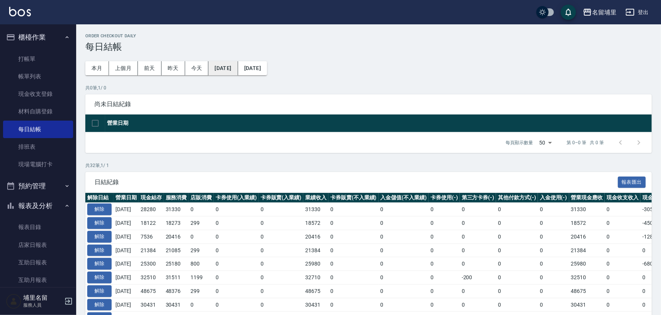
click at [224, 65] on button "[DATE]" at bounding box center [222, 68] width 29 height 14
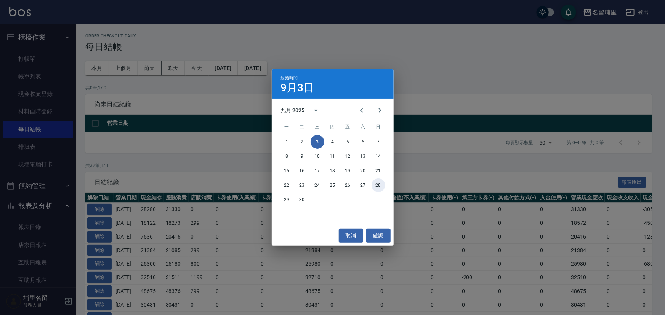
click at [381, 188] on button "28" at bounding box center [378, 186] width 14 height 14
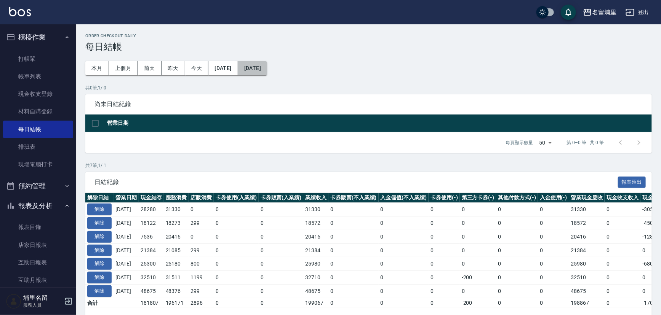
click at [267, 70] on button "[DATE]" at bounding box center [252, 68] width 29 height 14
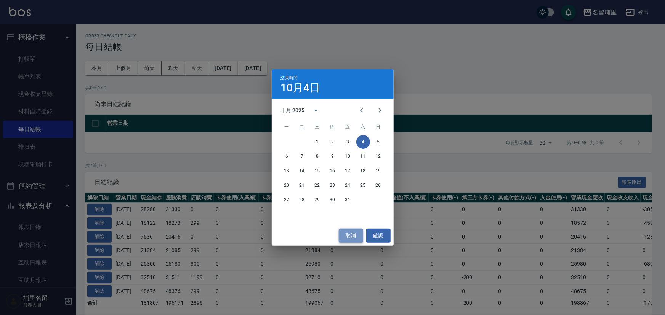
click at [355, 233] on button "取消" at bounding box center [351, 236] width 24 height 14
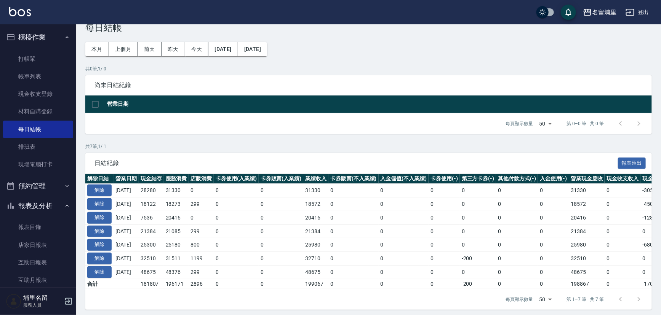
scroll to position [27, 0]
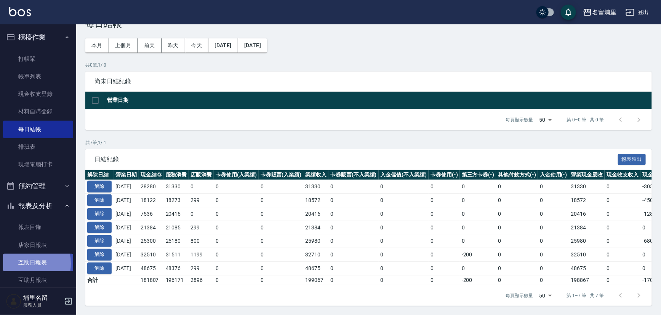
click at [18, 264] on link "互助日報表" at bounding box center [38, 263] width 70 height 18
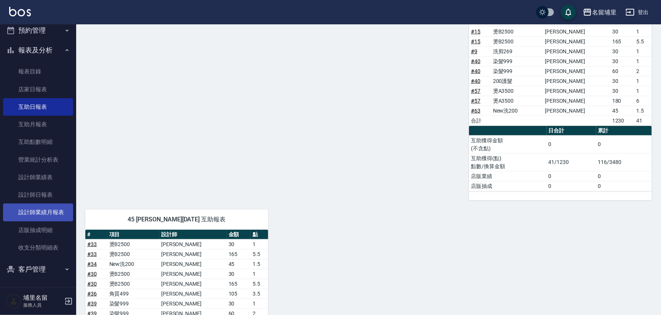
scroll to position [156, 0]
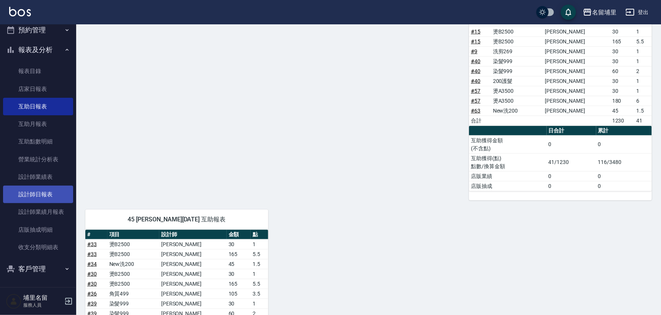
click at [46, 195] on link "設計師日報表" at bounding box center [38, 195] width 70 height 18
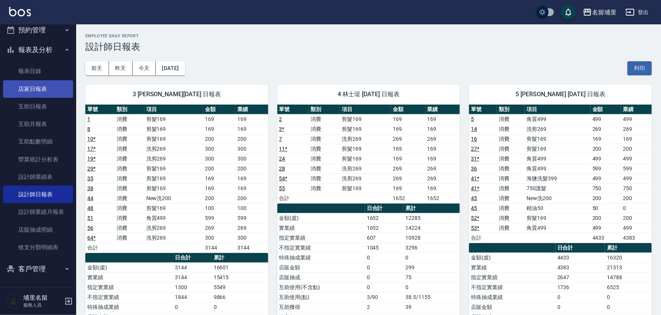
click at [34, 95] on link "店家日報表" at bounding box center [38, 89] width 70 height 18
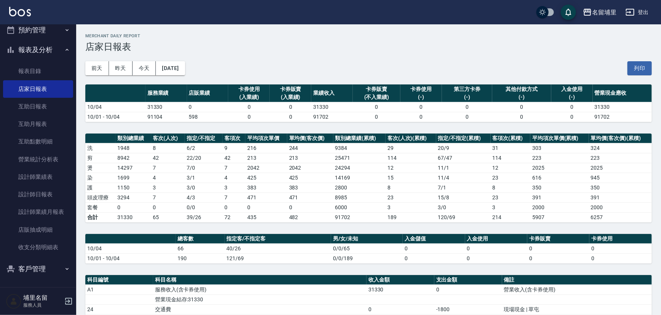
click at [257, 27] on div "名留埔里 2025-10-04 店家日報表 列印時間： 2025-10-04-19:55 Merchant Daily Report 店家日報表 前天 昨天 …" at bounding box center [368, 244] width 585 height 440
drag, startPoint x: 166, startPoint y: 105, endPoint x: 143, endPoint y: 110, distance: 24.1
click at [143, 110] on tr "10/04 31330 0 0 0 31330 0 0 0 0 0 31330" at bounding box center [368, 107] width 566 height 10
click at [142, 110] on td "10/04" at bounding box center [115, 107] width 60 height 10
drag, startPoint x: 143, startPoint y: 107, endPoint x: 166, endPoint y: 106, distance: 22.9
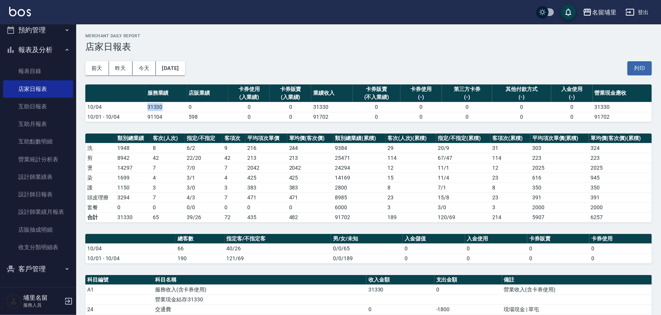
click at [166, 106] on tr "10/04 31330 0 0 0 31330 0 0 0 0 0 31330" at bounding box center [368, 107] width 566 height 10
click at [166, 106] on td "31330" at bounding box center [166, 107] width 42 height 10
drag, startPoint x: 176, startPoint y: 106, endPoint x: 141, endPoint y: 109, distance: 34.8
click at [141, 109] on tr "10/04 31330 0 0 0 31330 0 0 0 0 0 31330" at bounding box center [368, 107] width 566 height 10
click at [141, 109] on td "10/04" at bounding box center [115, 107] width 60 height 10
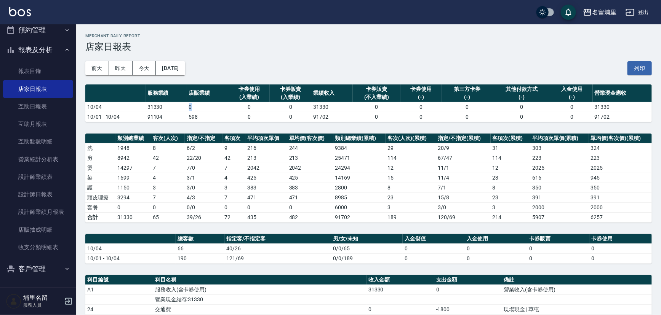
drag, startPoint x: 203, startPoint y: 105, endPoint x: 209, endPoint y: 106, distance: 6.9
click at [209, 106] on tr "10/04 31330 0 0 0 31330 0 0 0 0 0 31330" at bounding box center [368, 107] width 566 height 10
click at [209, 106] on td "0" at bounding box center [208, 107] width 42 height 10
drag, startPoint x: 171, startPoint y: 201, endPoint x: 150, endPoint y: 198, distance: 21.2
click at [150, 198] on tr "頭皮理療 3294 7 4 / 3 7 471 471 8985 23 15 / 8 23 391 391" at bounding box center [368, 198] width 566 height 10
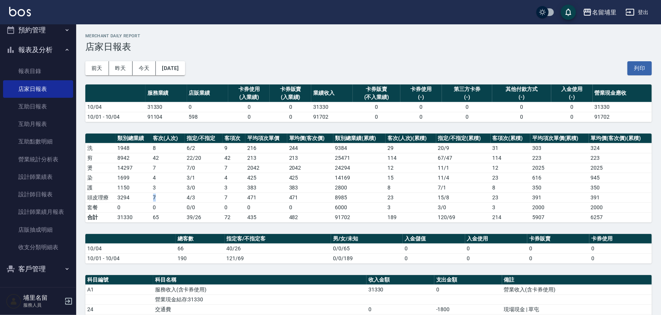
click at [150, 198] on td "3294" at bounding box center [132, 198] width 35 height 10
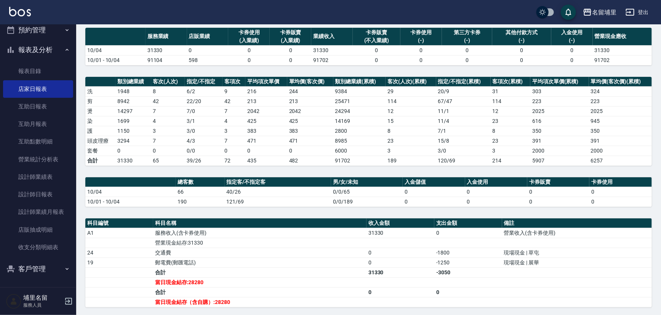
scroll to position [69, 0]
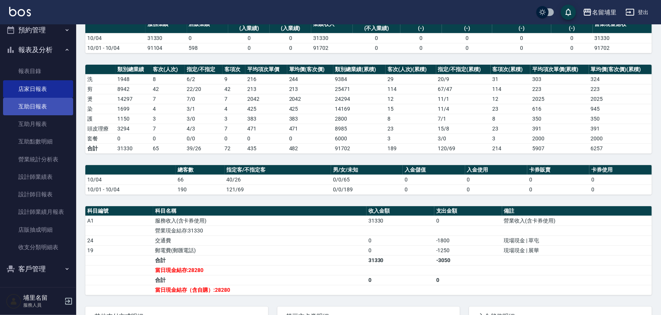
click at [34, 106] on link "互助日報表" at bounding box center [38, 107] width 70 height 18
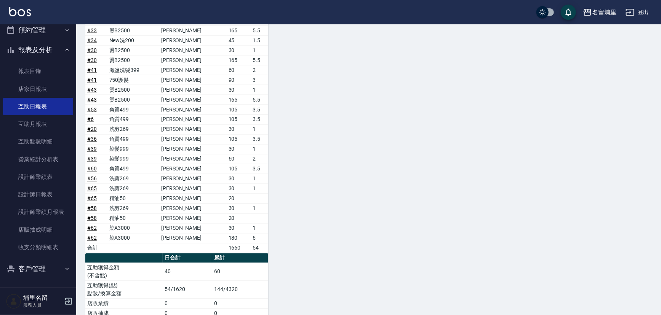
scroll to position [630, 0]
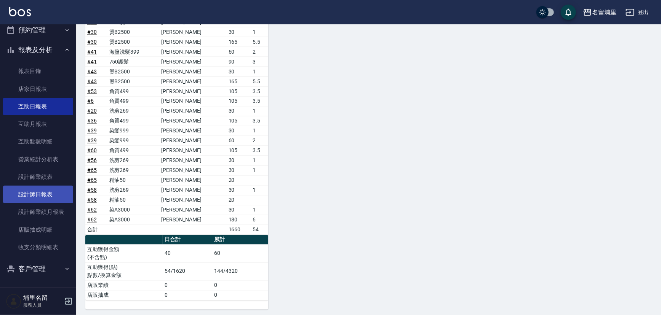
click at [19, 197] on link "設計師日報表" at bounding box center [38, 195] width 70 height 18
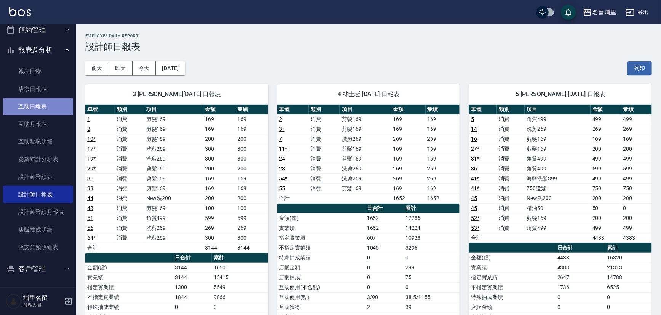
click at [46, 105] on link "互助日報表" at bounding box center [38, 107] width 70 height 18
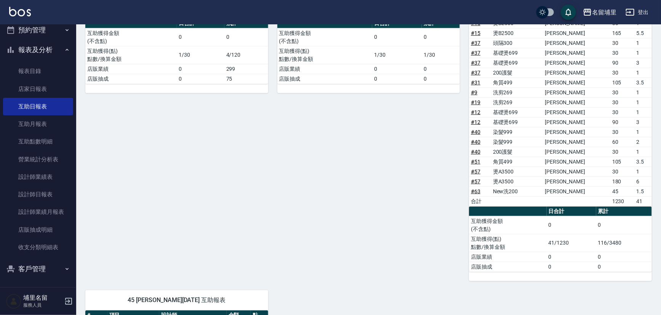
scroll to position [312, 0]
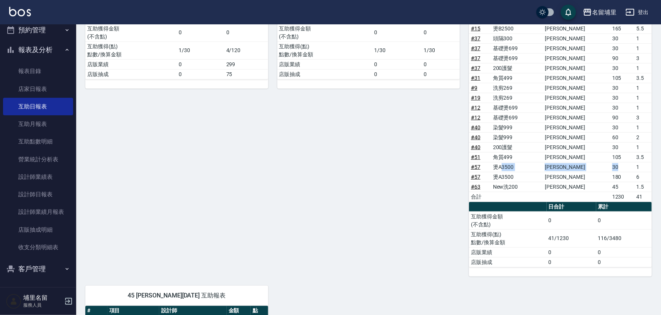
drag, startPoint x: 508, startPoint y: 166, endPoint x: 629, endPoint y: 161, distance: 121.6
click at [628, 162] on tr "# 57 燙A3500 李佩蓉 30 1" at bounding box center [560, 167] width 183 height 10
click at [635, 163] on td "1" at bounding box center [643, 167] width 17 height 10
drag, startPoint x: 643, startPoint y: 172, endPoint x: 621, endPoint y: 173, distance: 21.7
click at [621, 173] on tr "# 57 燙A3500 李佩蓉 180 6" at bounding box center [560, 177] width 183 height 10
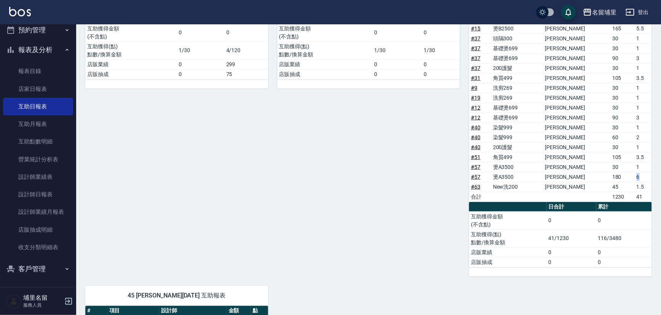
click at [616, 173] on td "180" at bounding box center [622, 177] width 24 height 10
drag, startPoint x: 627, startPoint y: 167, endPoint x: 647, endPoint y: 164, distance: 20.0
click at [647, 164] on tr "# 57 燙A3500 李佩蓉 30 1" at bounding box center [560, 167] width 183 height 10
click at [647, 164] on td "1" at bounding box center [643, 167] width 17 height 10
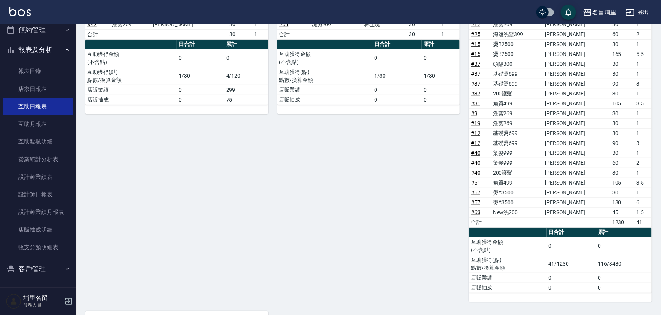
scroll to position [249, 0]
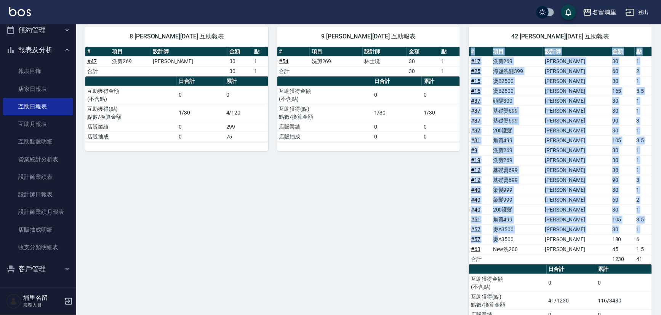
drag, startPoint x: 502, startPoint y: 238, endPoint x: 660, endPoint y: 238, distance: 158.4
click at [660, 238] on div "名留埔里 2025-10-04 互助日報表 列印時間： 2025-10-04-20:03 Decrease Daily Report 互助日報表 前天 昨天 …" at bounding box center [368, 237] width 585 height 925
click at [651, 238] on td "6" at bounding box center [643, 240] width 17 height 10
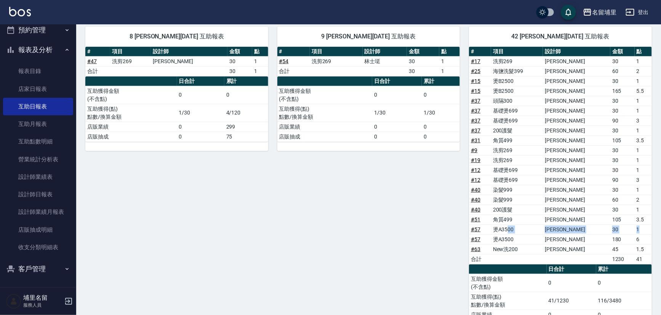
drag, startPoint x: 644, startPoint y: 229, endPoint x: 514, endPoint y: 232, distance: 129.9
click at [514, 232] on tr "# 57 燙A3500 李佩蓉 30 1" at bounding box center [560, 230] width 183 height 10
click at [514, 232] on td "燙A3500" at bounding box center [517, 230] width 52 height 10
drag, startPoint x: 543, startPoint y: 82, endPoint x: 585, endPoint y: 80, distance: 41.5
click at [585, 80] on tr "# 15 燙B2500 李佩蓉 30 1" at bounding box center [560, 81] width 183 height 10
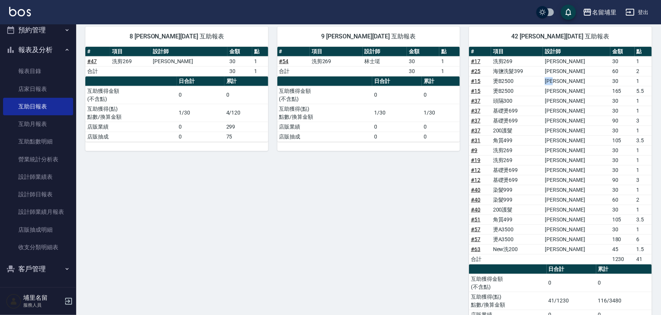
click at [585, 80] on td "[PERSON_NAME]" at bounding box center [576, 81] width 67 height 10
drag, startPoint x: 634, startPoint y: 78, endPoint x: 636, endPoint y: 90, distance: 11.7
click at [636, 90] on tbody "# 17 洗剪269 鐘柏倫 30 1 # 25 海鹽洗髮399 李佩蓉 60 2 # 15 燙B2500 李佩蓉 30 1 # 15 燙B2500 李佩蓉 …" at bounding box center [560, 160] width 183 height 208
click at [636, 90] on td "5.5" at bounding box center [643, 91] width 17 height 10
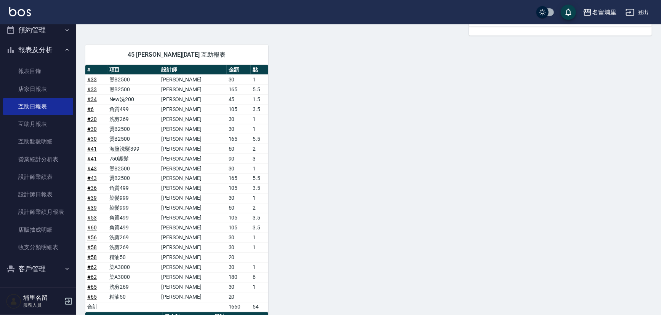
scroll to position [630, 0]
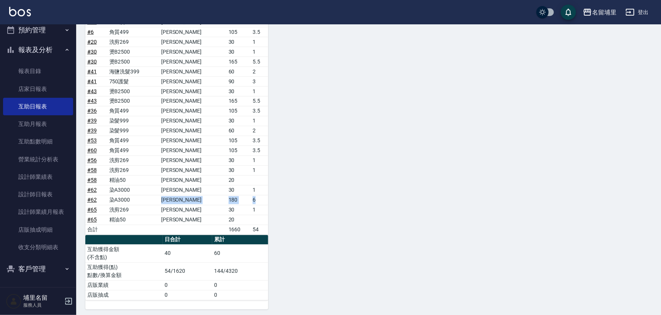
drag, startPoint x: 148, startPoint y: 201, endPoint x: 260, endPoint y: 197, distance: 112.1
click at [260, 197] on tr "# 62 染A3000 黃偉傑 180 6" at bounding box center [176, 200] width 183 height 10
click at [260, 197] on td "6" at bounding box center [259, 200] width 17 height 10
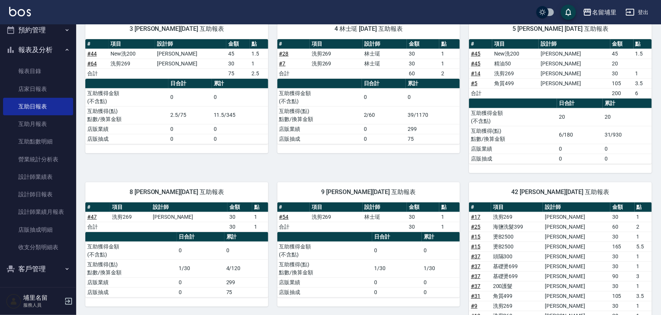
scroll to position [42, 0]
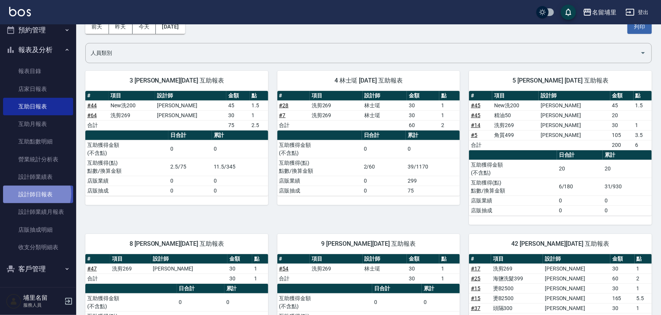
click at [35, 193] on link "設計師日報表" at bounding box center [38, 195] width 70 height 18
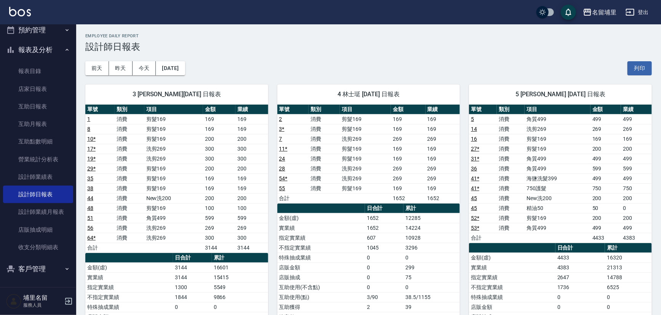
click at [336, 58] on div "前天 昨天 今天 2025/10/04 列印" at bounding box center [368, 68] width 566 height 32
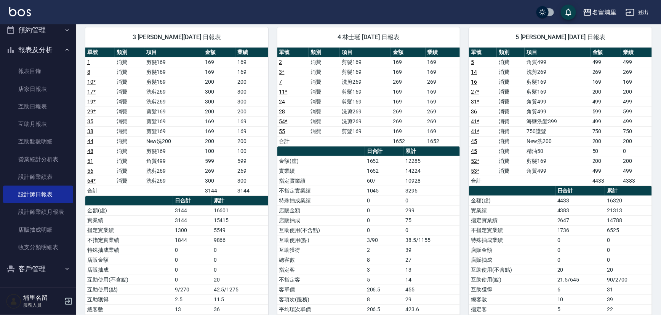
scroll to position [69, 0]
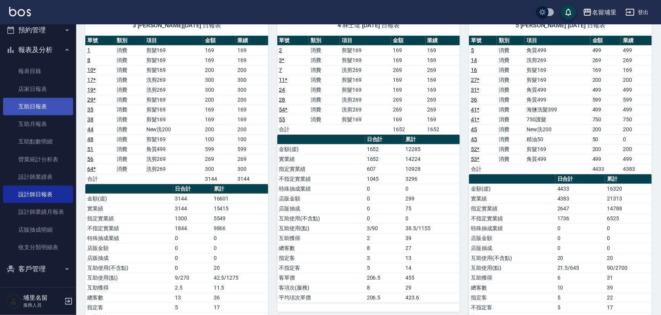
click at [52, 105] on link "互助日報表" at bounding box center [38, 107] width 70 height 18
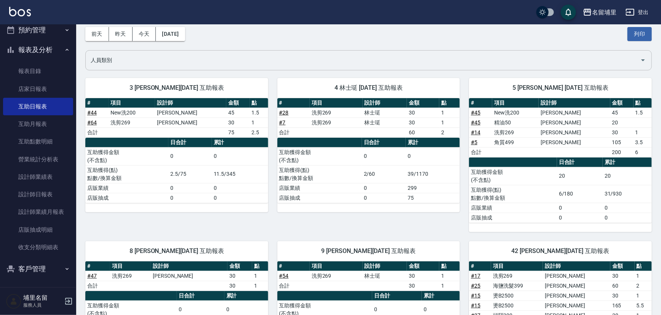
scroll to position [34, 0]
click at [31, 187] on link "設計師日報表" at bounding box center [38, 195] width 70 height 18
